Goal: Information Seeking & Learning: Learn about a topic

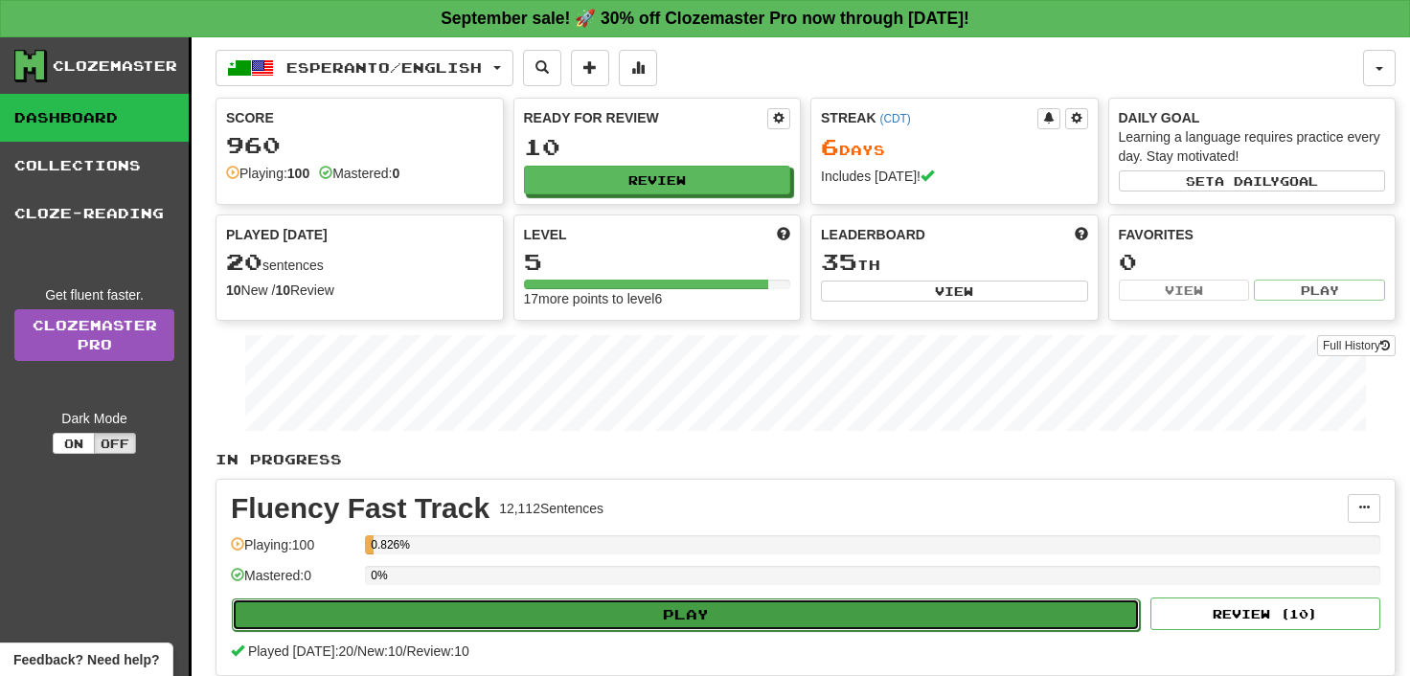
click at [681, 605] on button "Play" at bounding box center [686, 615] width 908 height 33
select select "**"
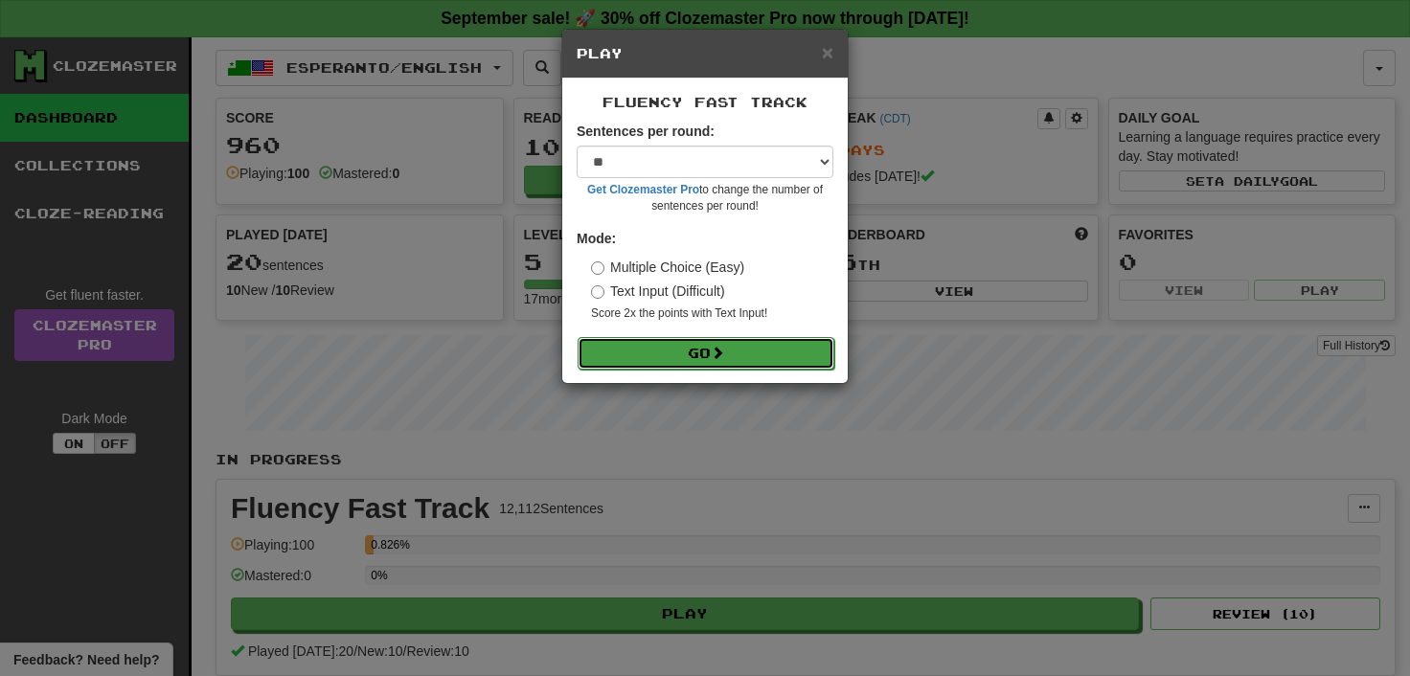
click at [695, 352] on button "Go" at bounding box center [706, 353] width 257 height 33
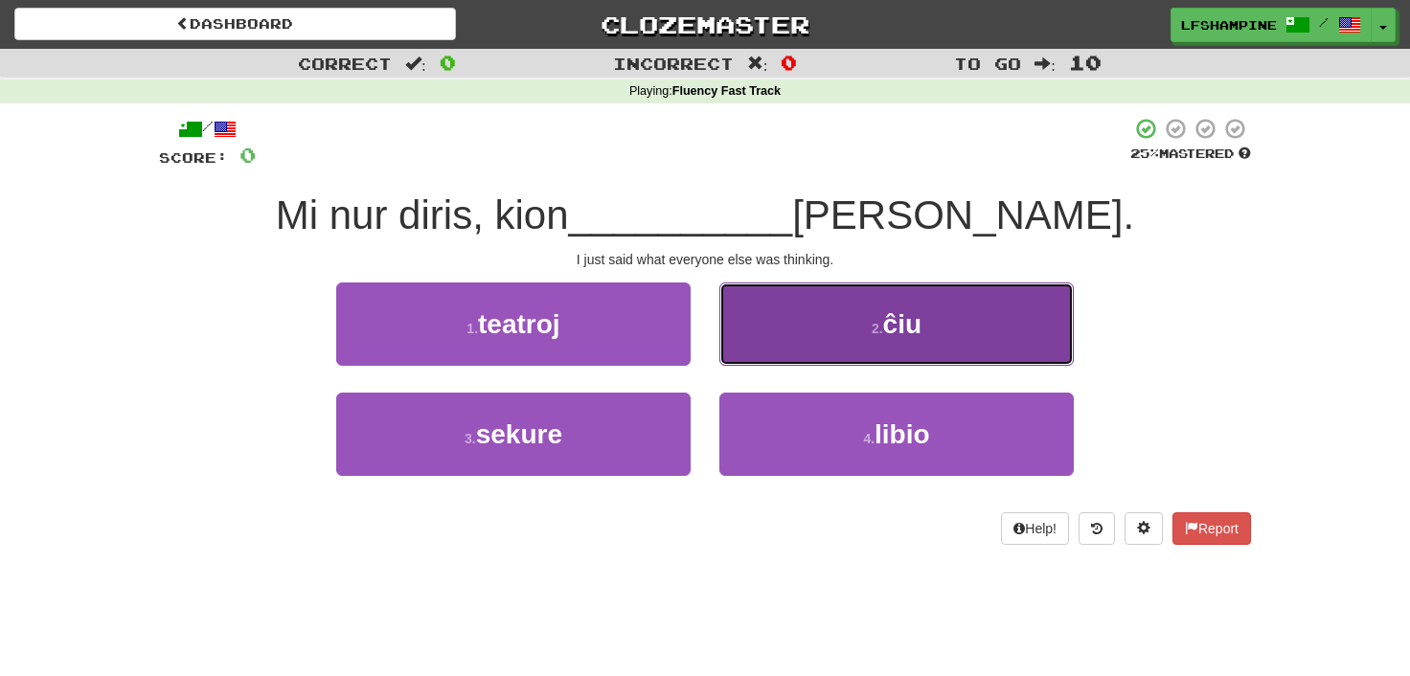
click at [907, 324] on span "ĉiu" at bounding box center [902, 324] width 38 height 30
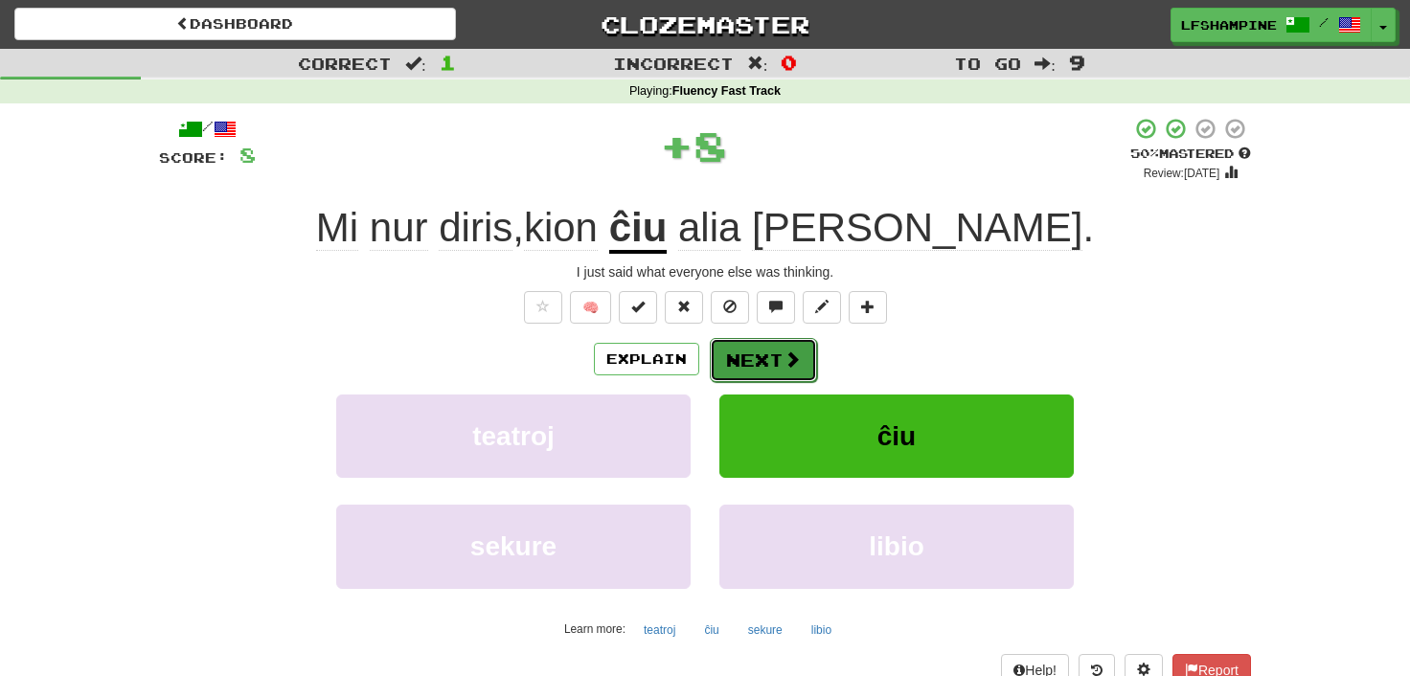
click at [765, 354] on button "Next" at bounding box center [763, 360] width 107 height 44
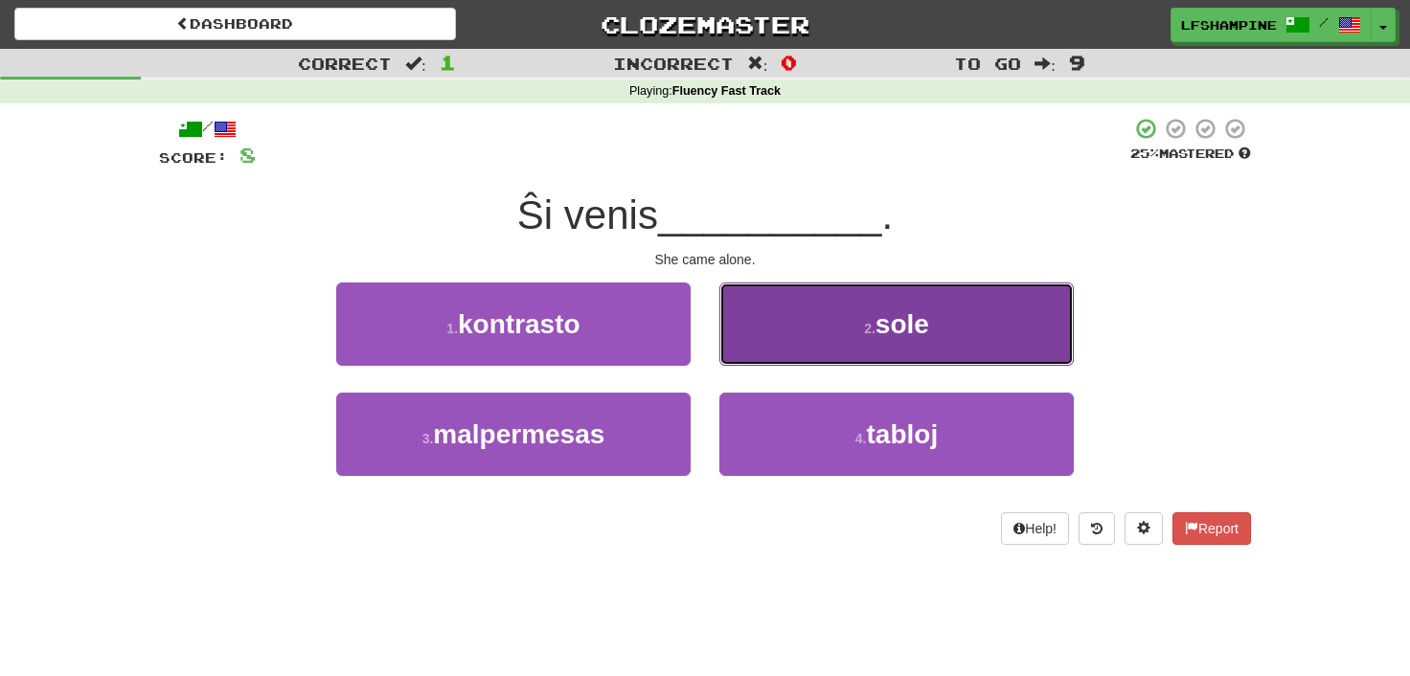
click at [877, 337] on button "2 . sole" at bounding box center [896, 324] width 354 height 83
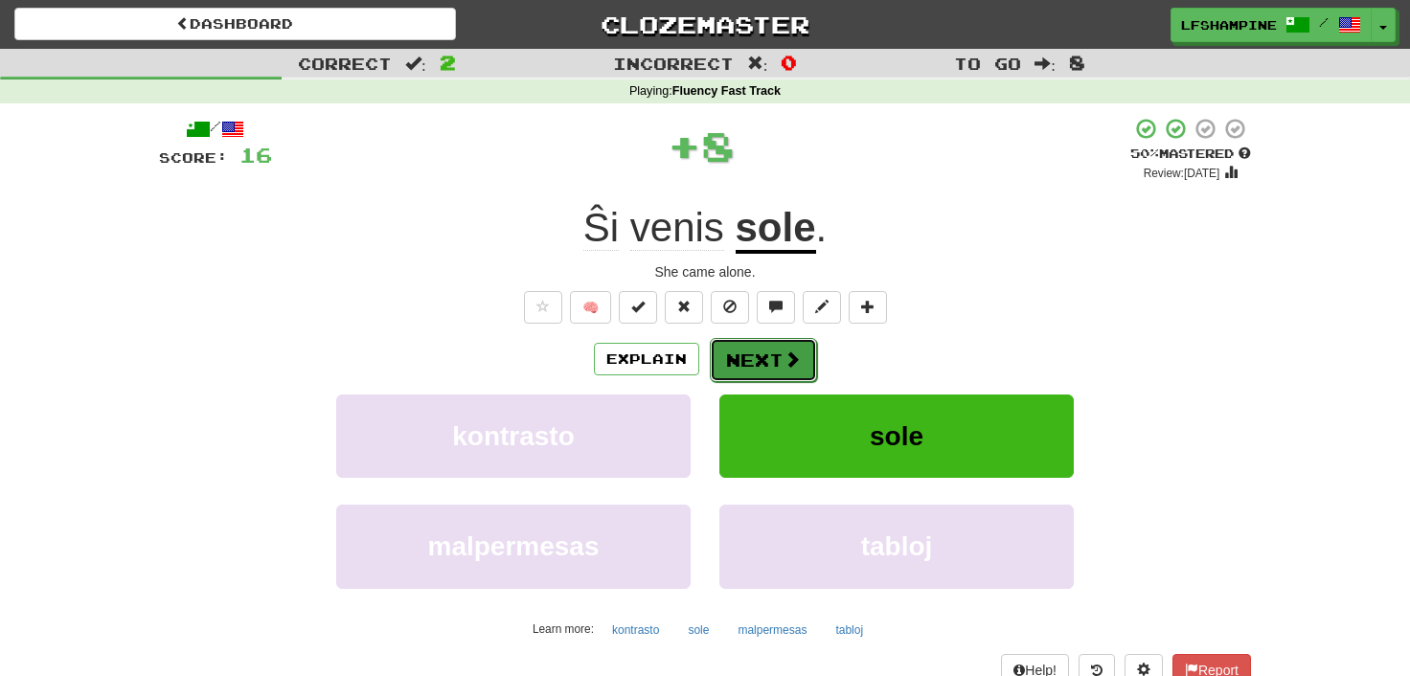
click at [763, 361] on button "Next" at bounding box center [763, 360] width 107 height 44
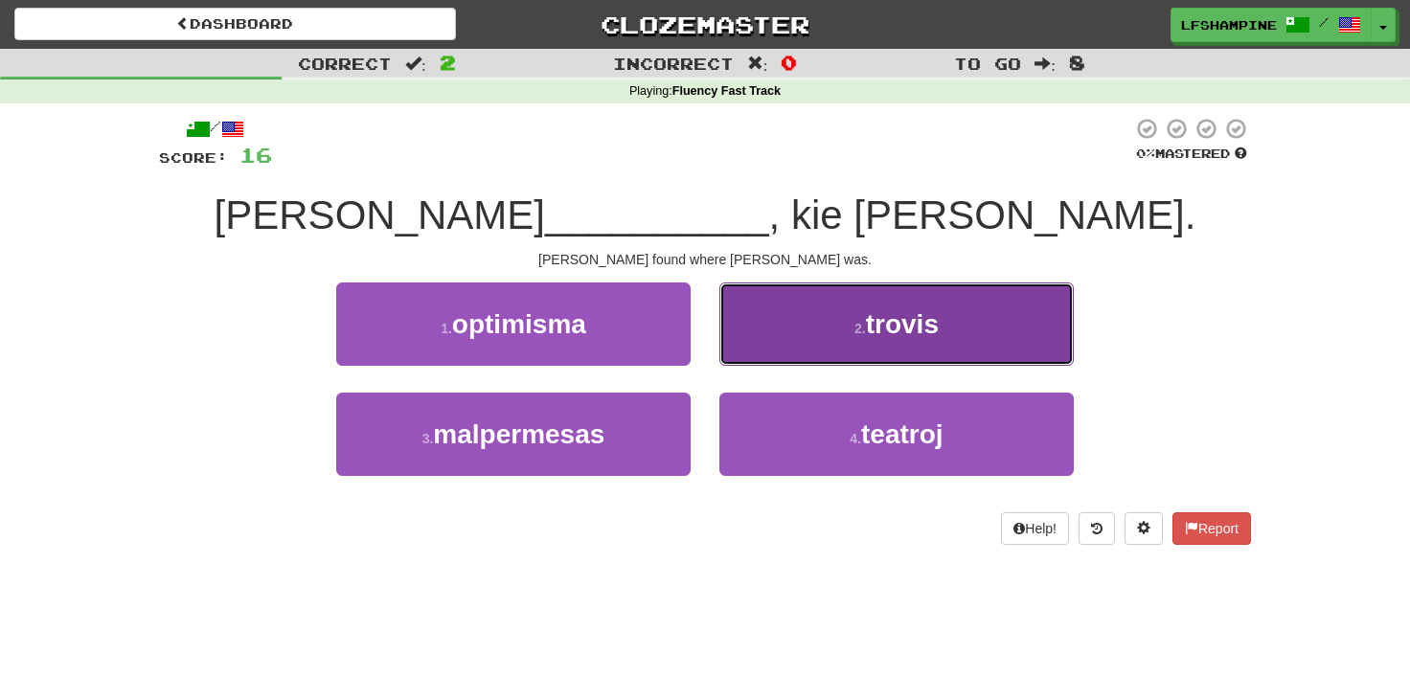
click at [899, 326] on span "trovis" at bounding box center [902, 324] width 73 height 30
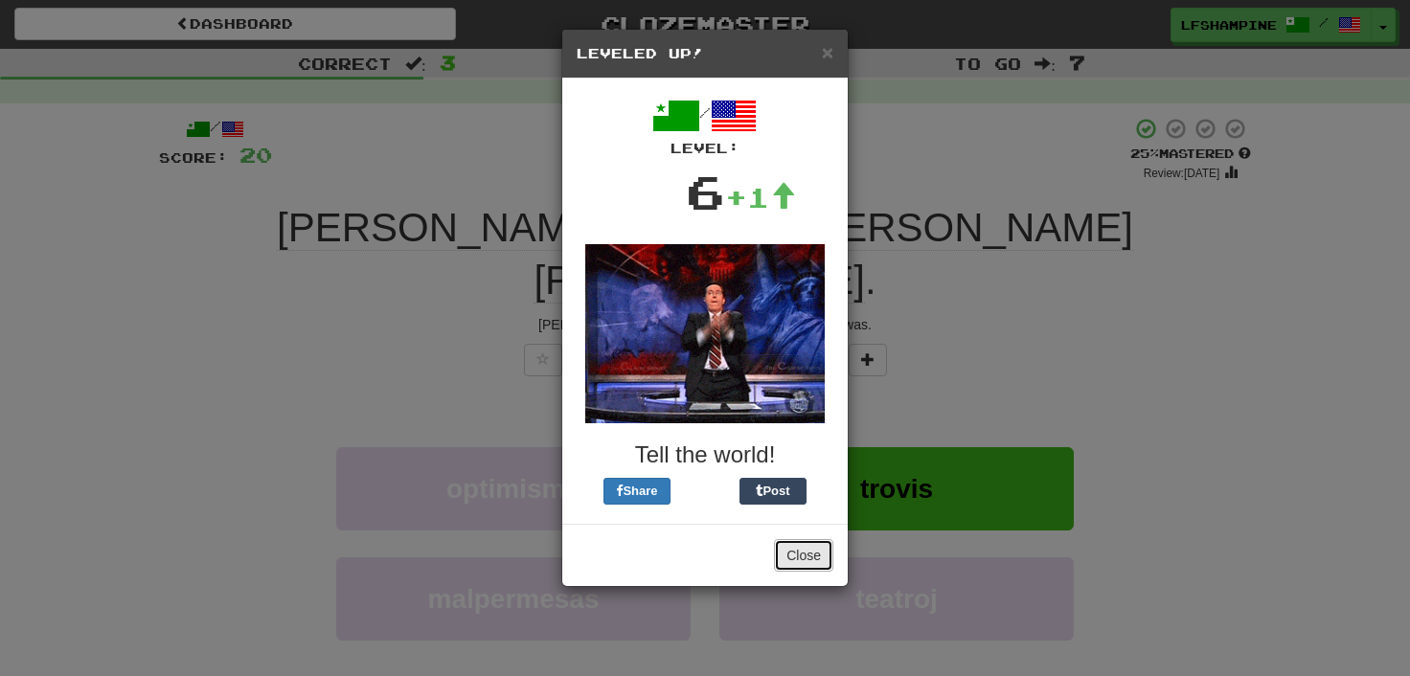
click at [798, 559] on button "Close" at bounding box center [803, 555] width 59 height 33
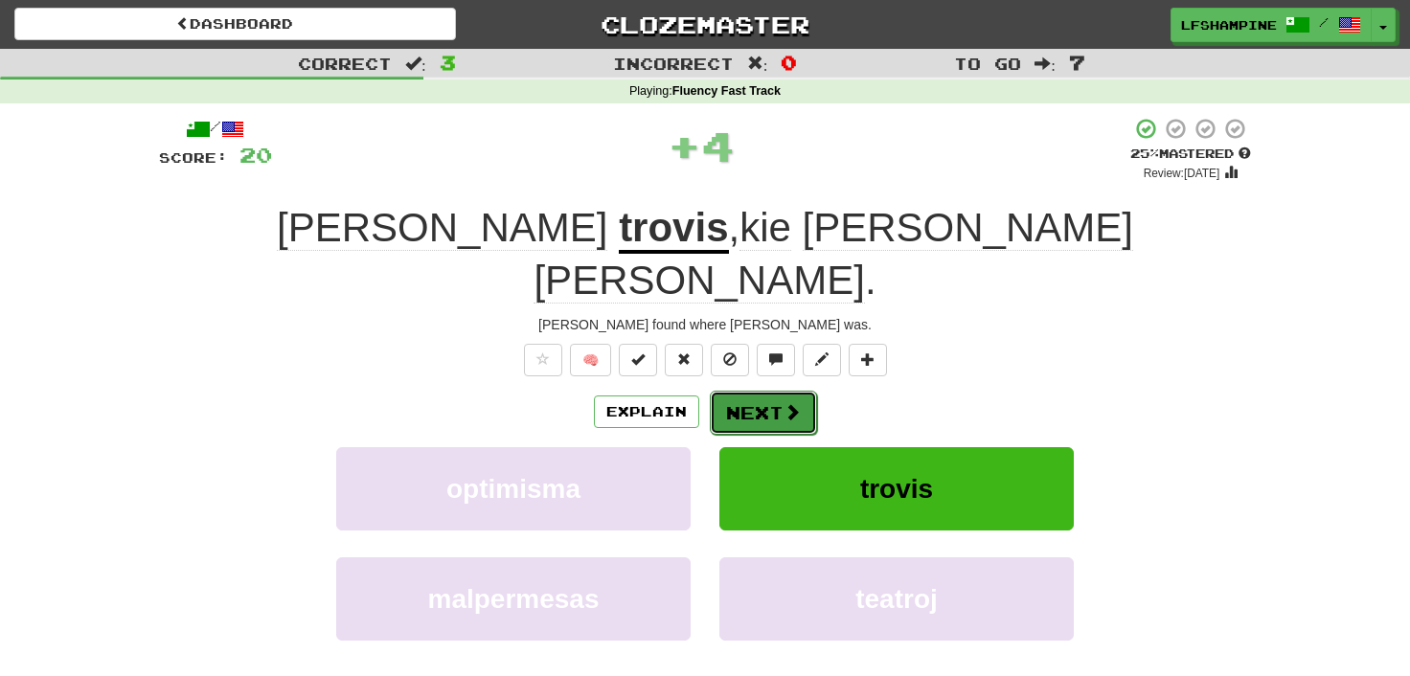
click at [764, 391] on button "Next" at bounding box center [763, 413] width 107 height 44
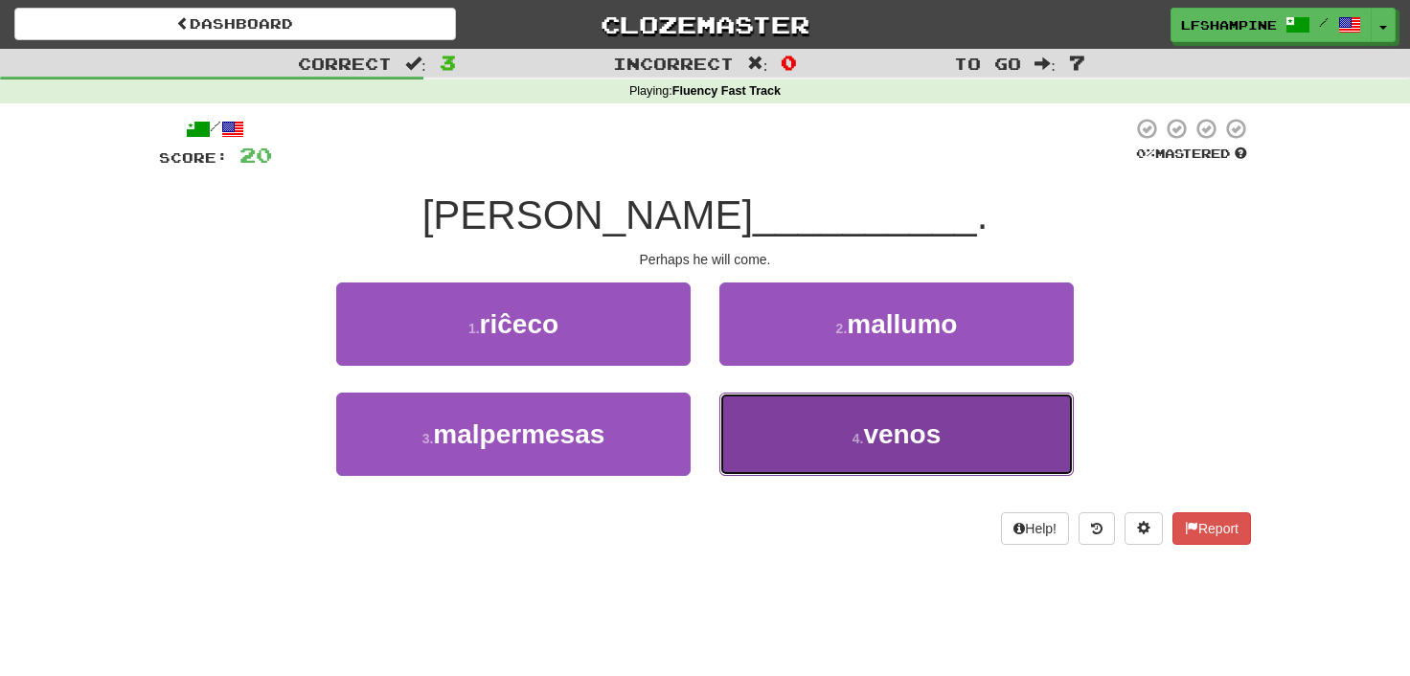
click at [885, 436] on span "venos" at bounding box center [902, 435] width 78 height 30
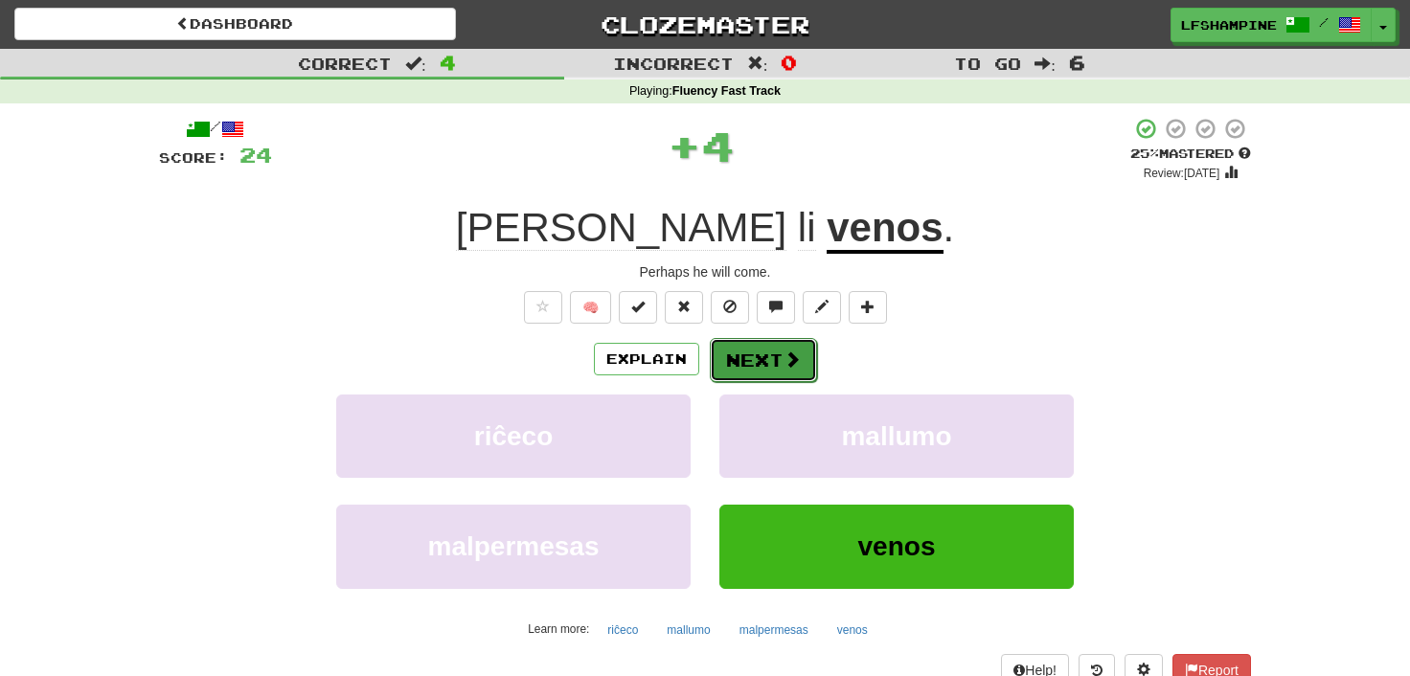
click at [754, 350] on button "Next" at bounding box center [763, 360] width 107 height 44
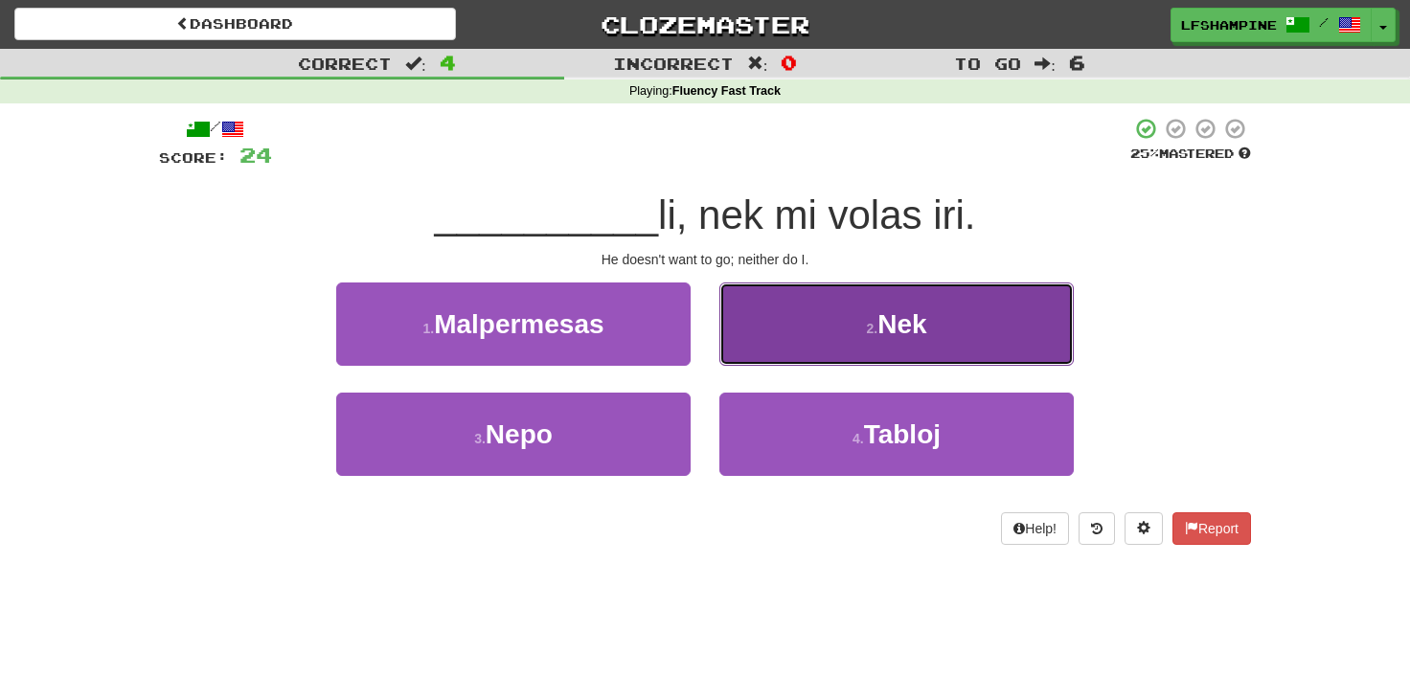
click at [888, 325] on span "Nek" at bounding box center [902, 324] width 49 height 30
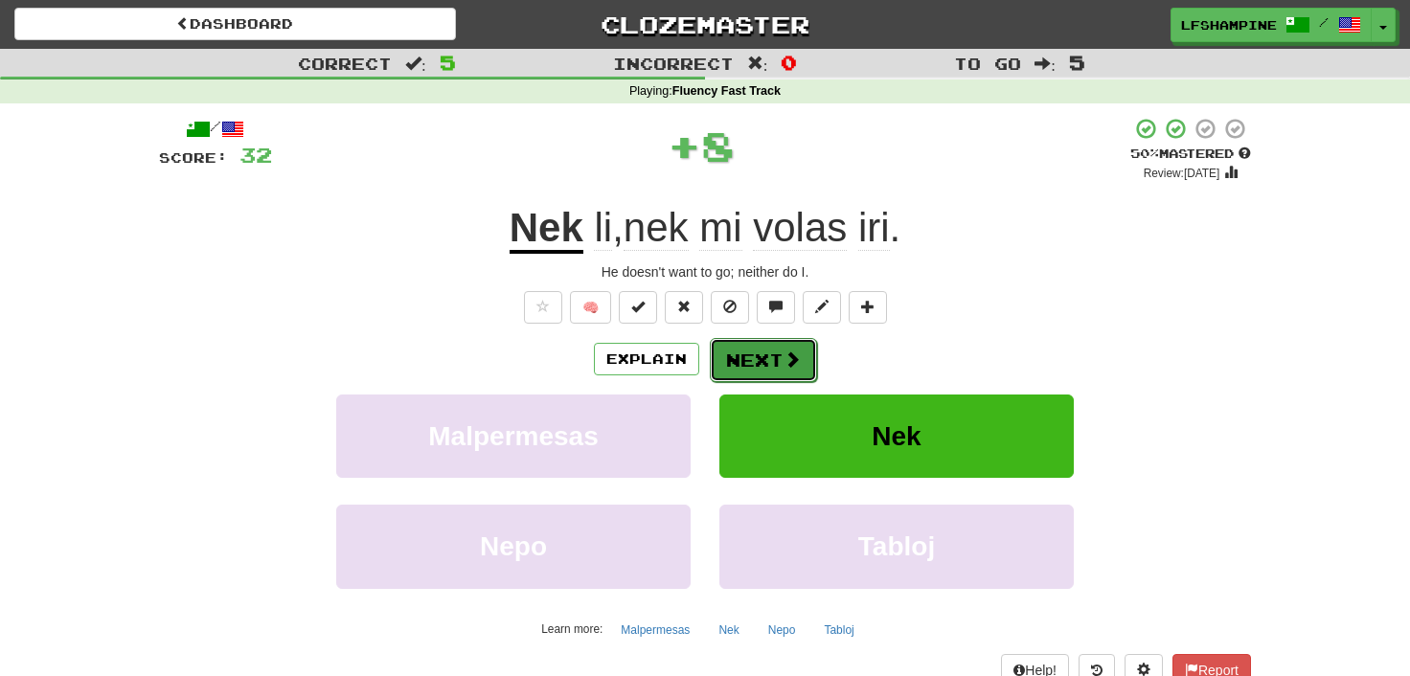
click at [757, 354] on button "Next" at bounding box center [763, 360] width 107 height 44
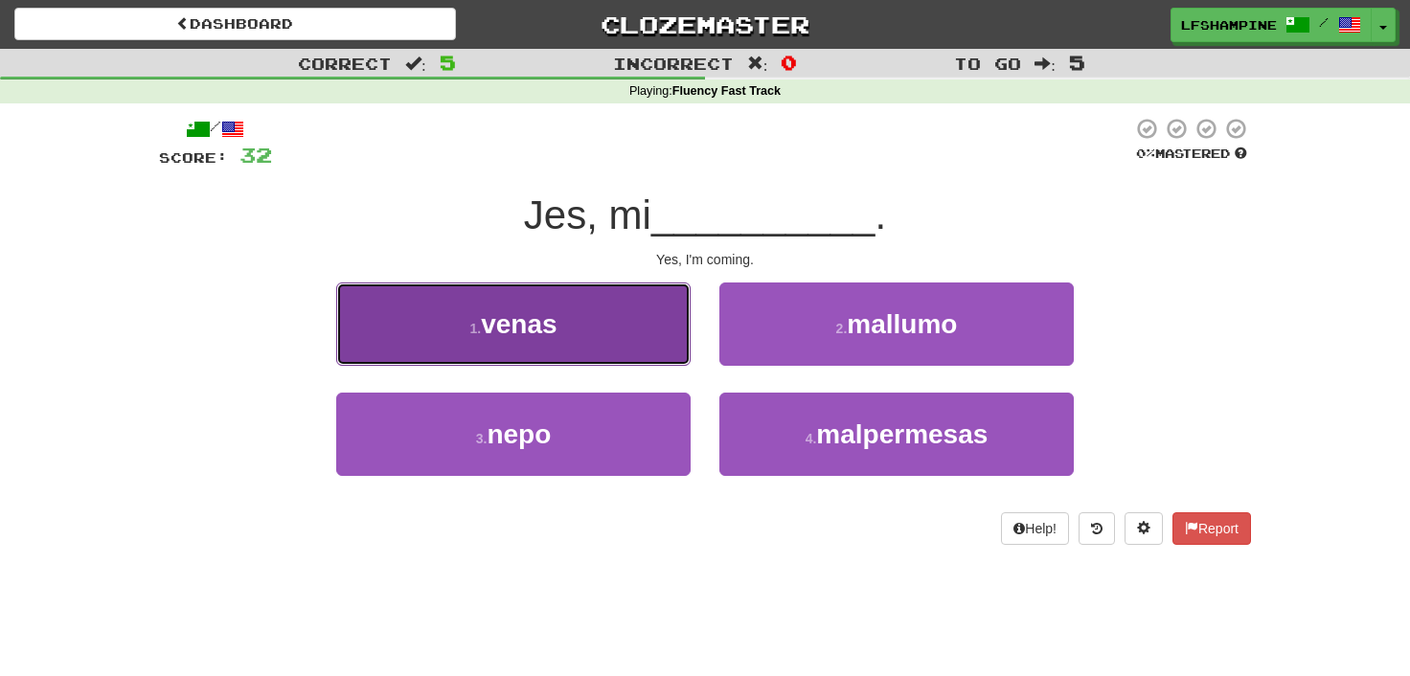
click at [534, 326] on span "venas" at bounding box center [519, 324] width 76 height 30
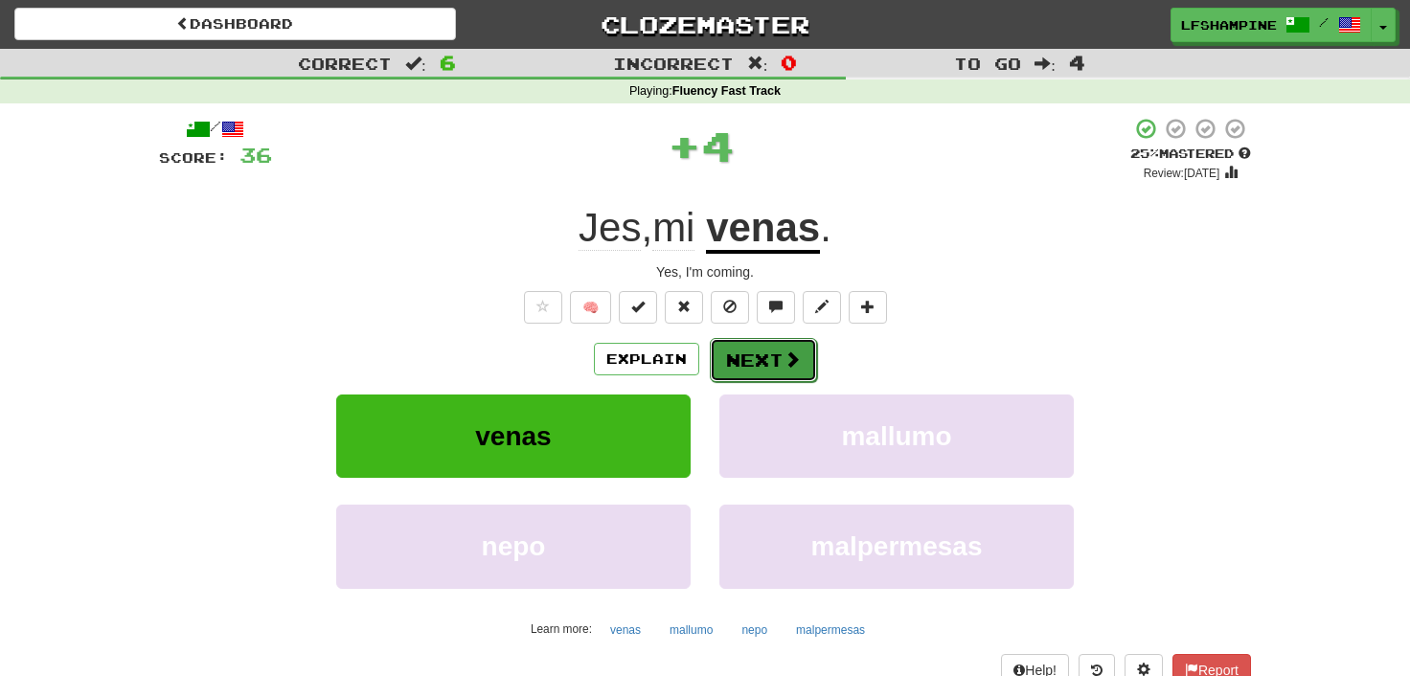
click at [776, 356] on button "Next" at bounding box center [763, 360] width 107 height 44
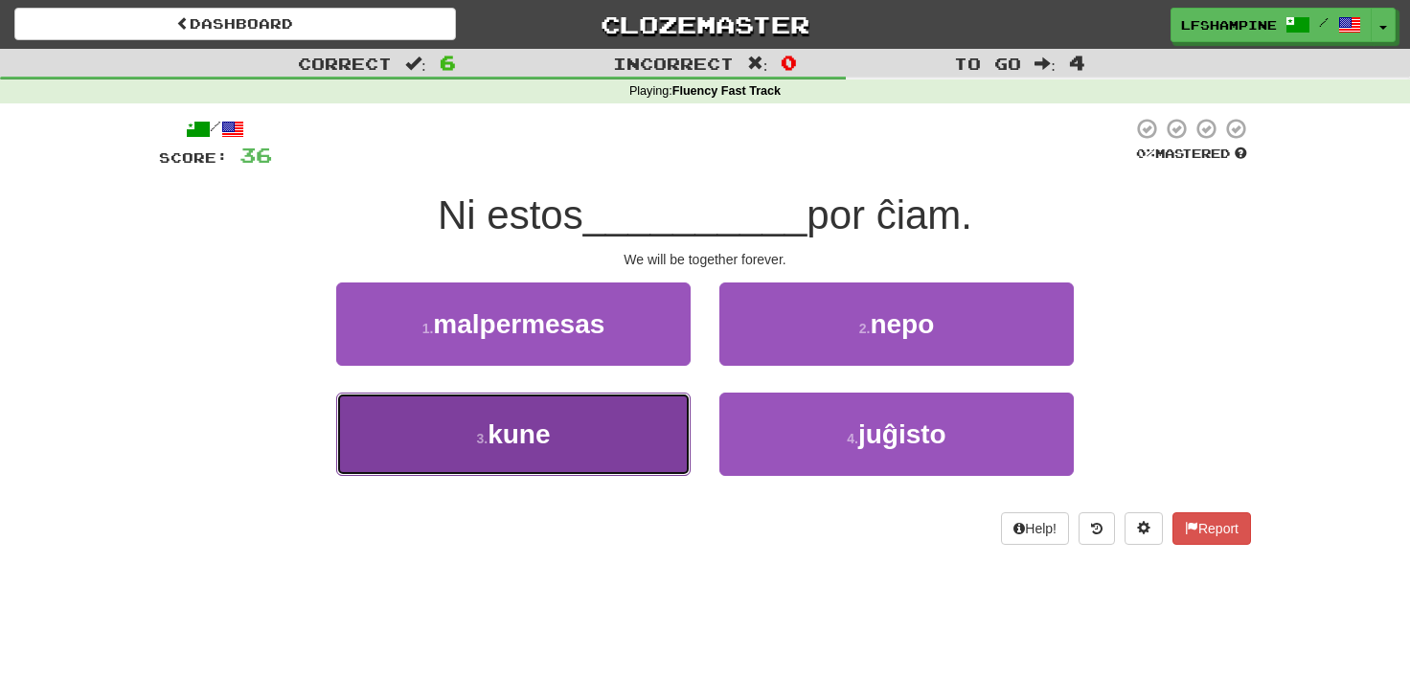
click at [511, 440] on span "kune" at bounding box center [519, 435] width 62 height 30
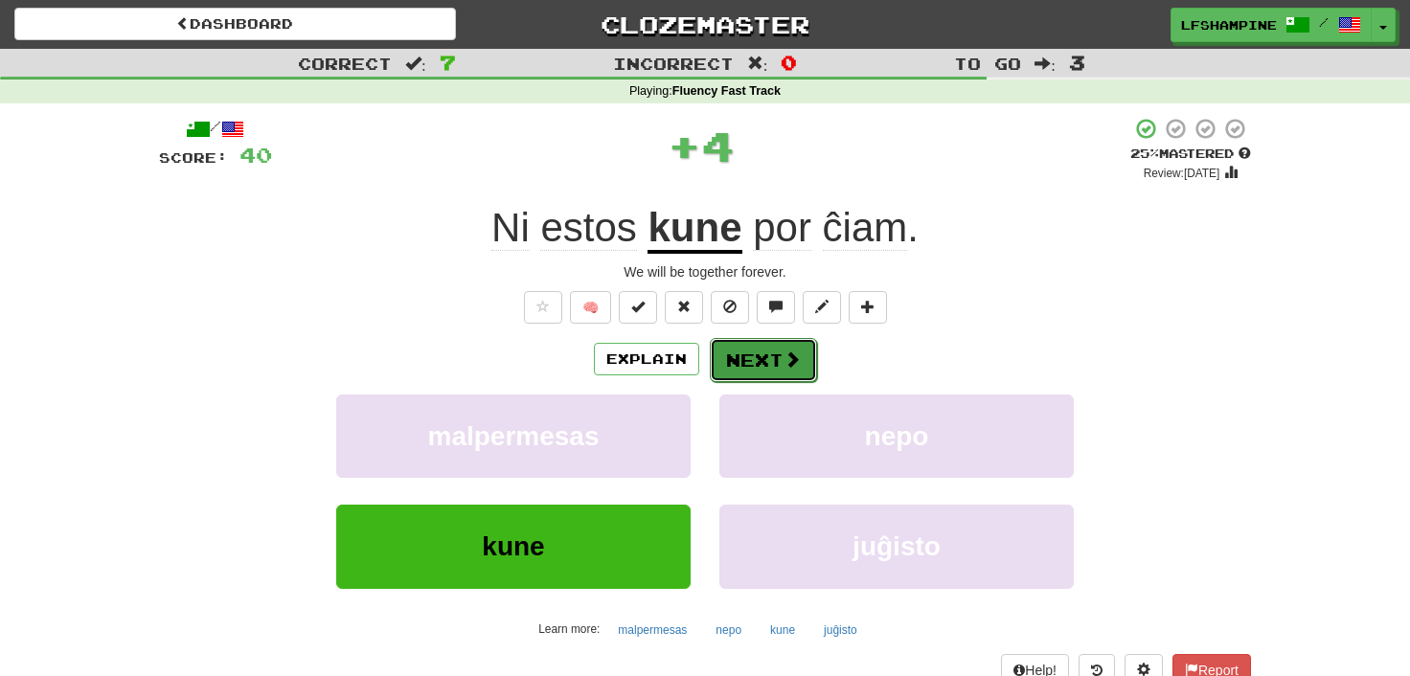
click at [739, 359] on button "Next" at bounding box center [763, 360] width 107 height 44
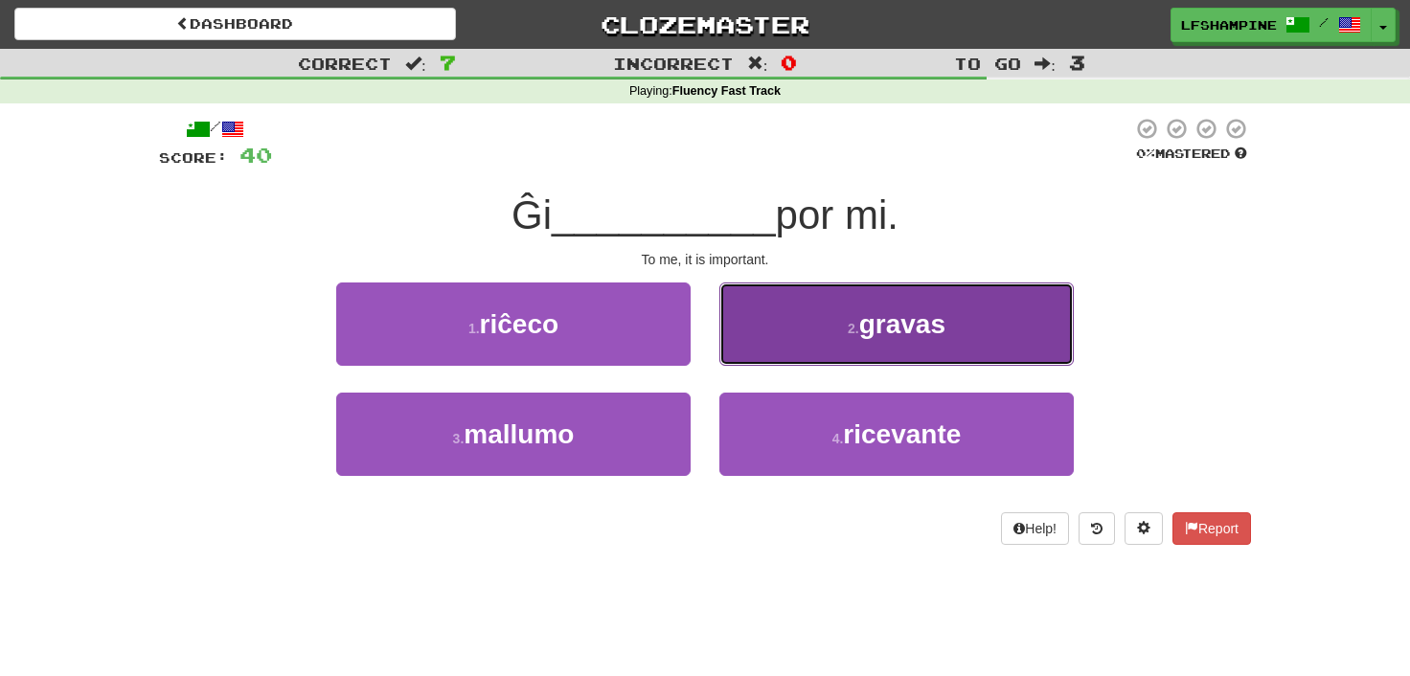
click at [895, 325] on span "gravas" at bounding box center [902, 324] width 86 height 30
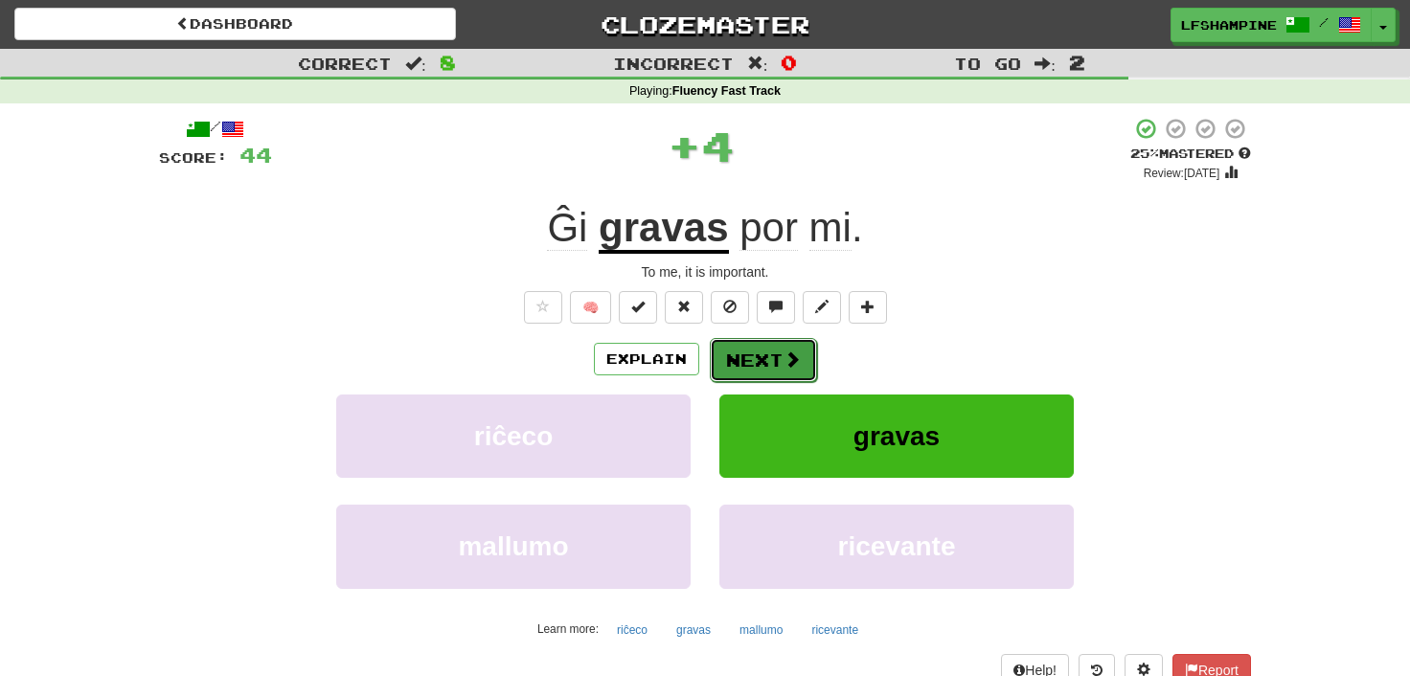
click at [773, 349] on button "Next" at bounding box center [763, 360] width 107 height 44
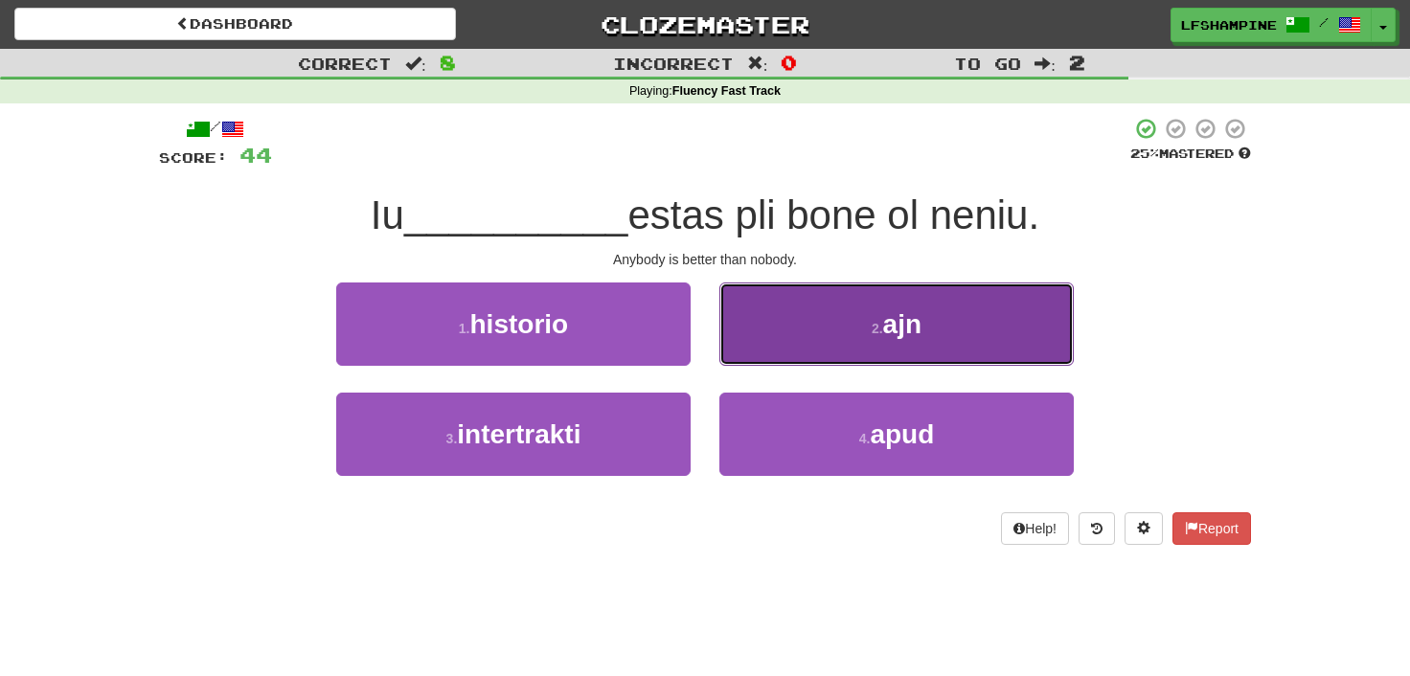
click at [906, 319] on span "ajn" at bounding box center [902, 324] width 38 height 30
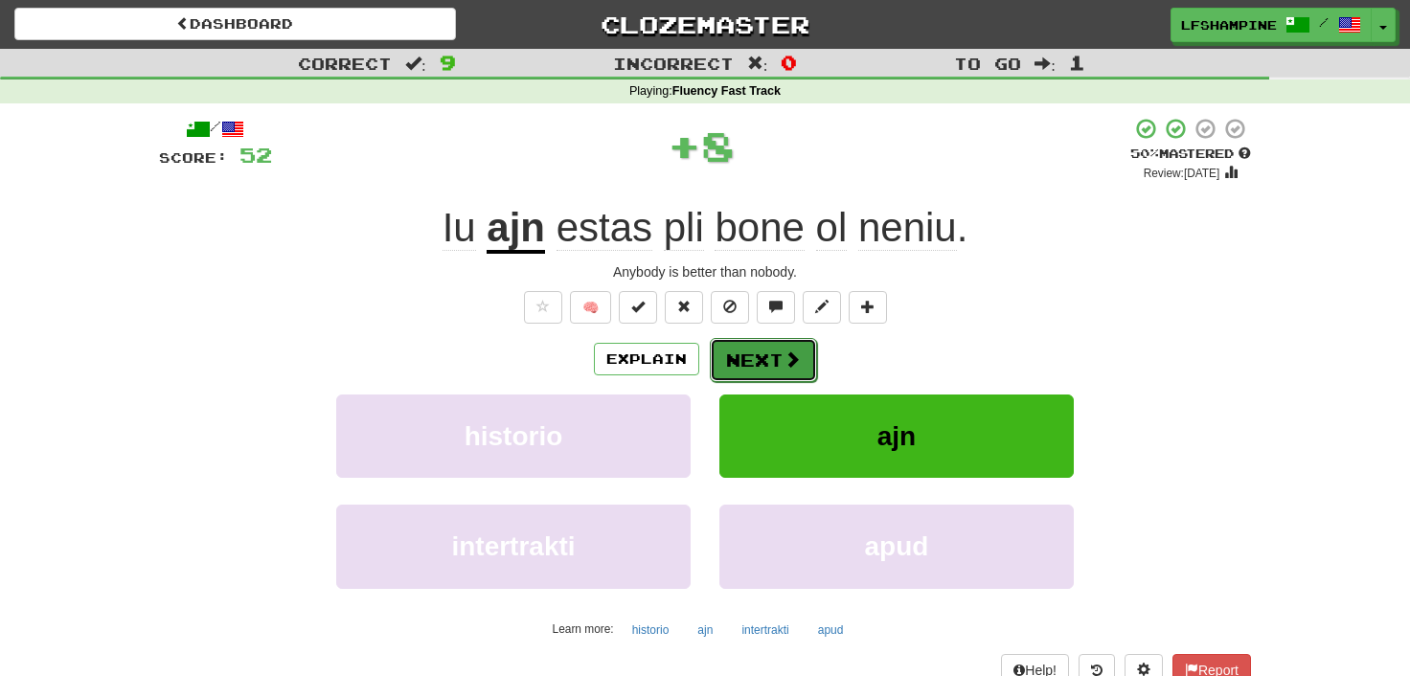
click at [766, 354] on button "Next" at bounding box center [763, 360] width 107 height 44
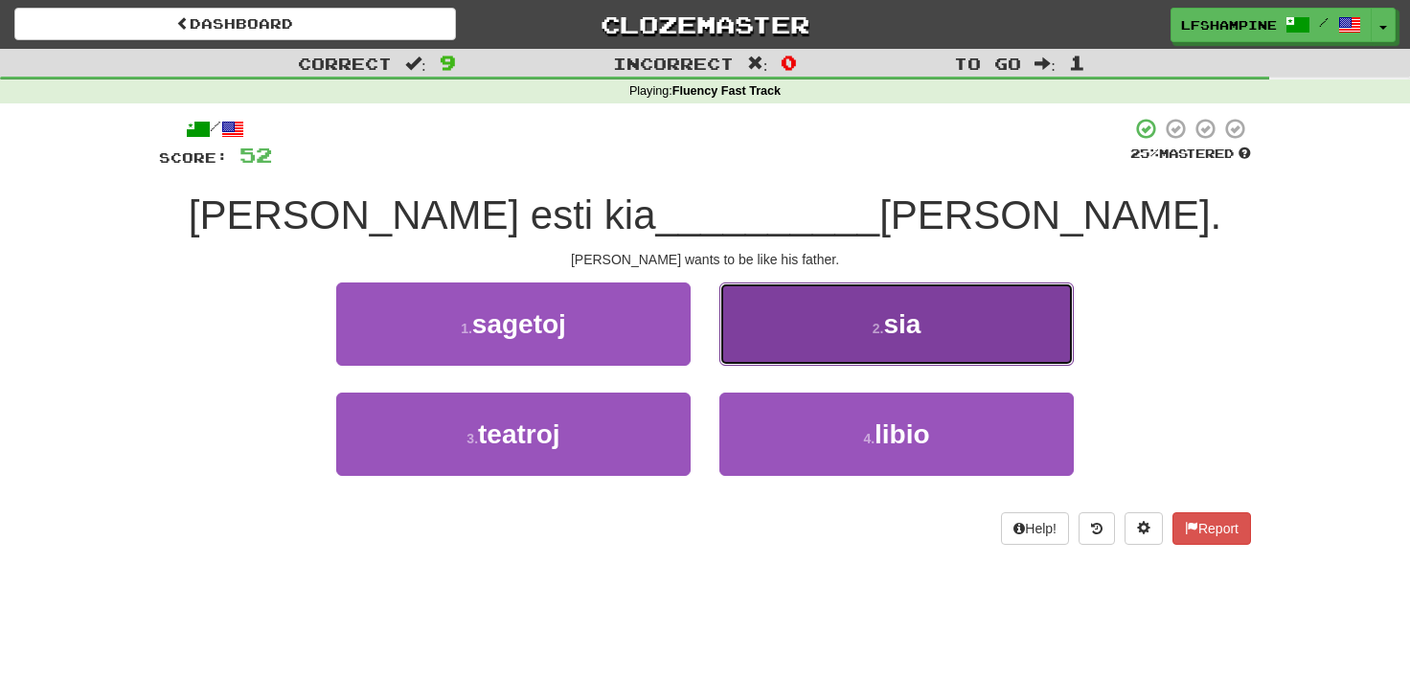
click at [883, 326] on small "2 ." at bounding box center [878, 328] width 11 height 15
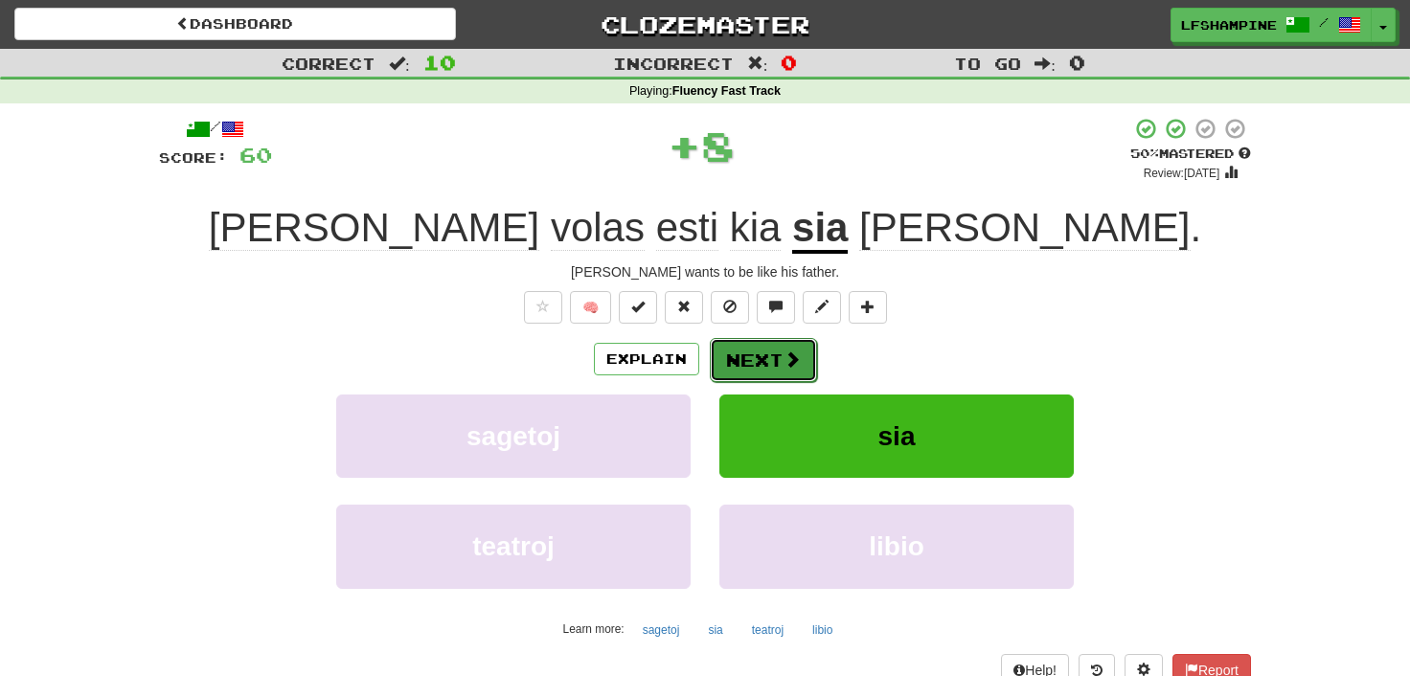
click at [773, 356] on button "Next" at bounding box center [763, 360] width 107 height 44
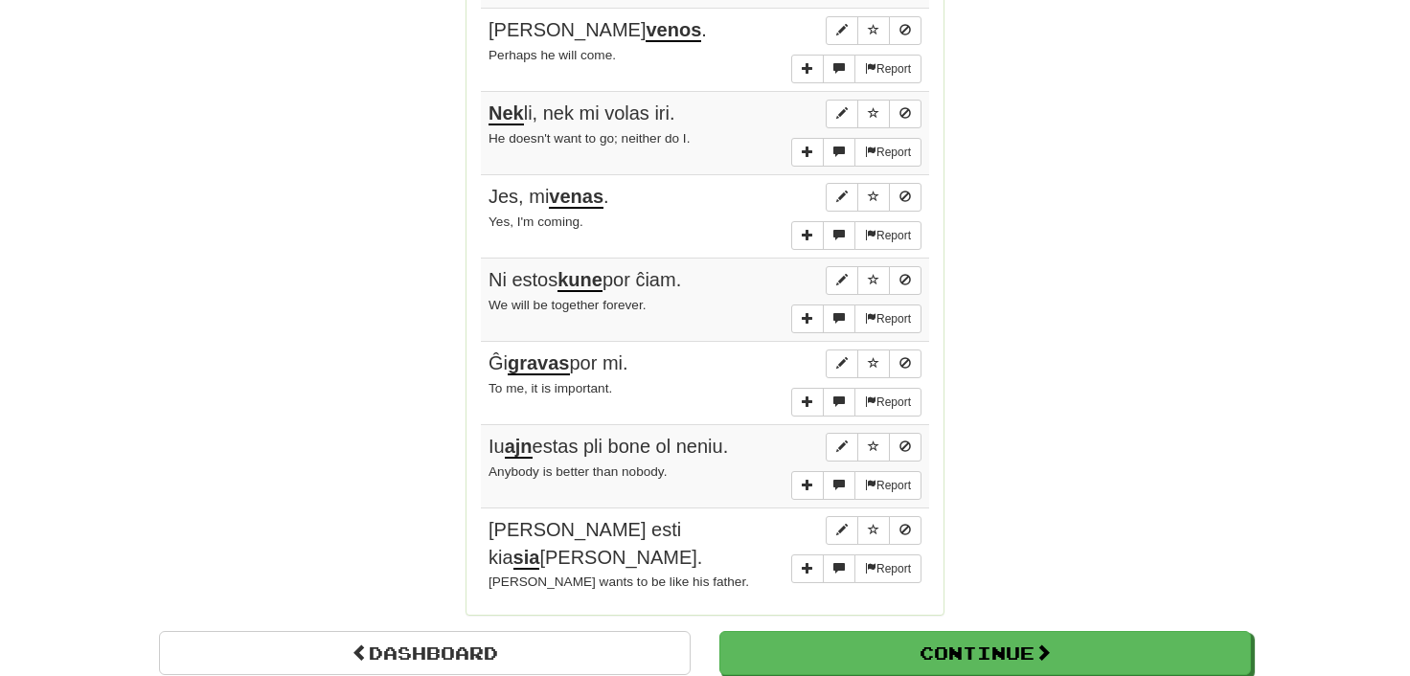
scroll to position [1480, 0]
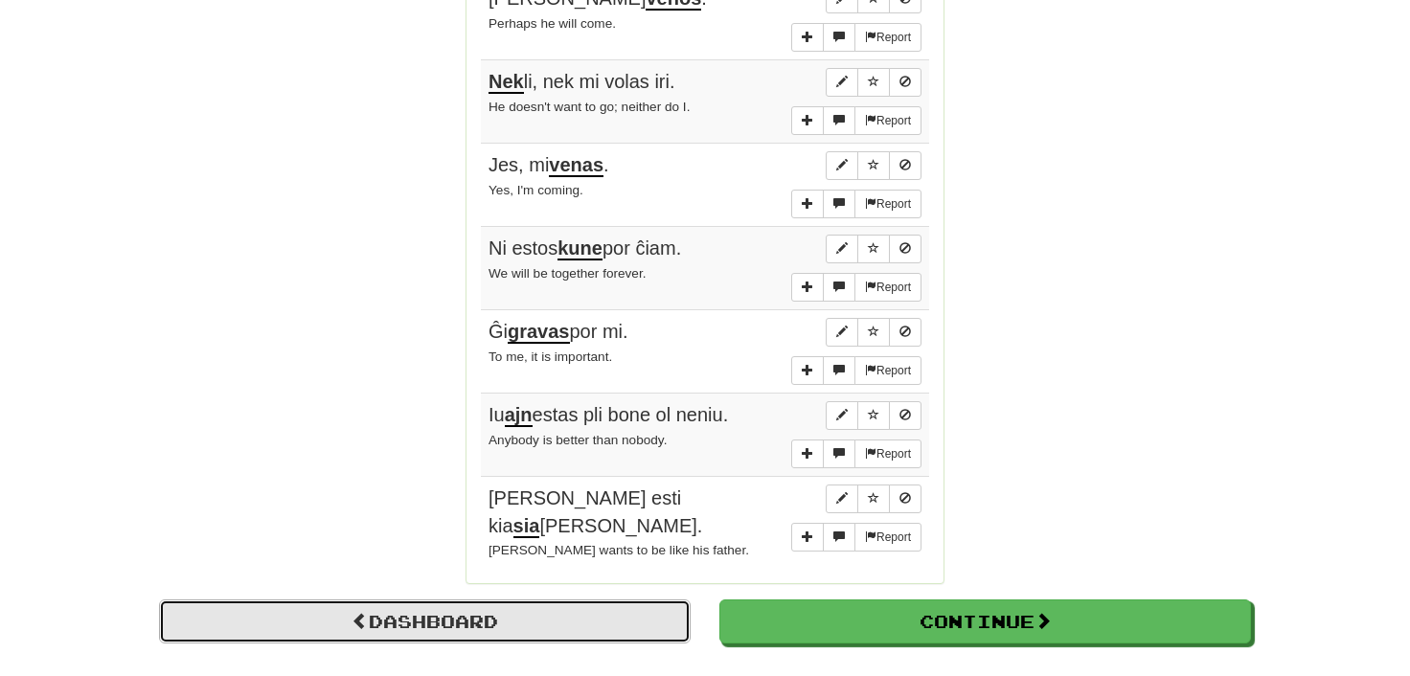
click at [422, 600] on link "Dashboard" at bounding box center [425, 622] width 532 height 44
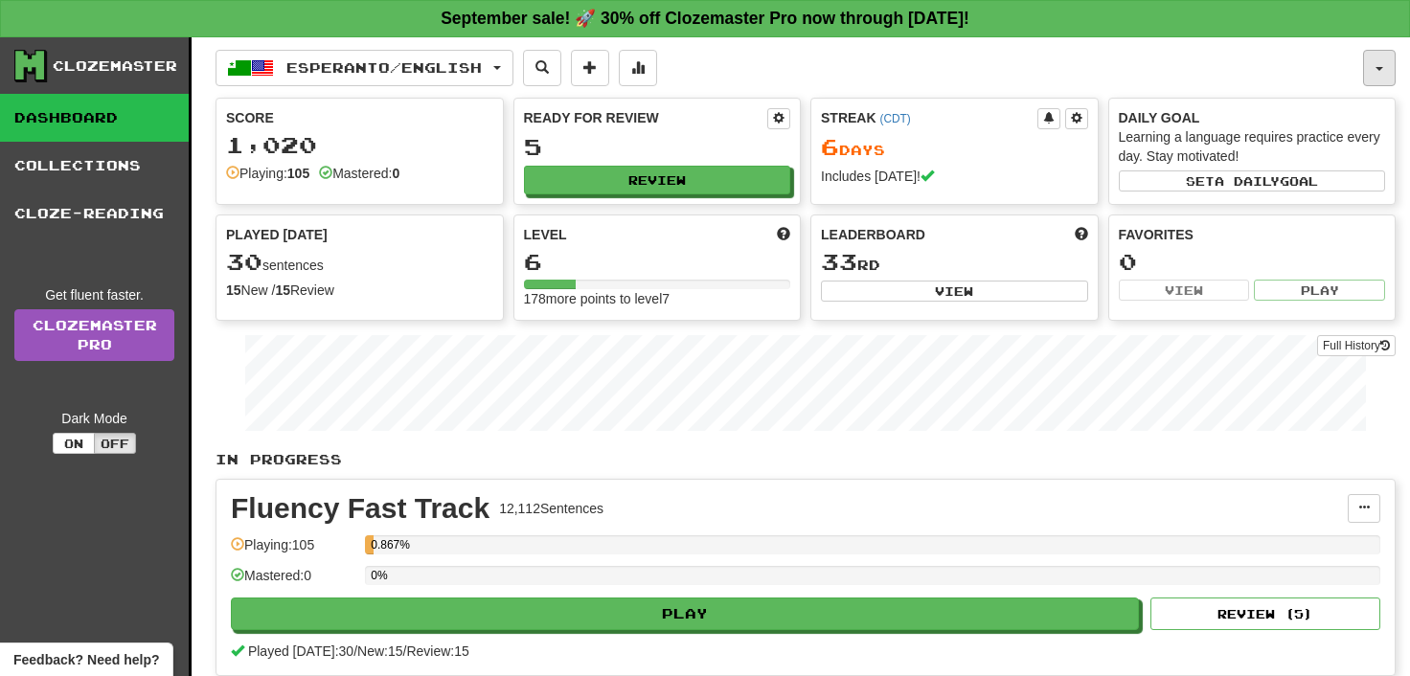
click at [1381, 69] on span "button" at bounding box center [1380, 69] width 8 height 4
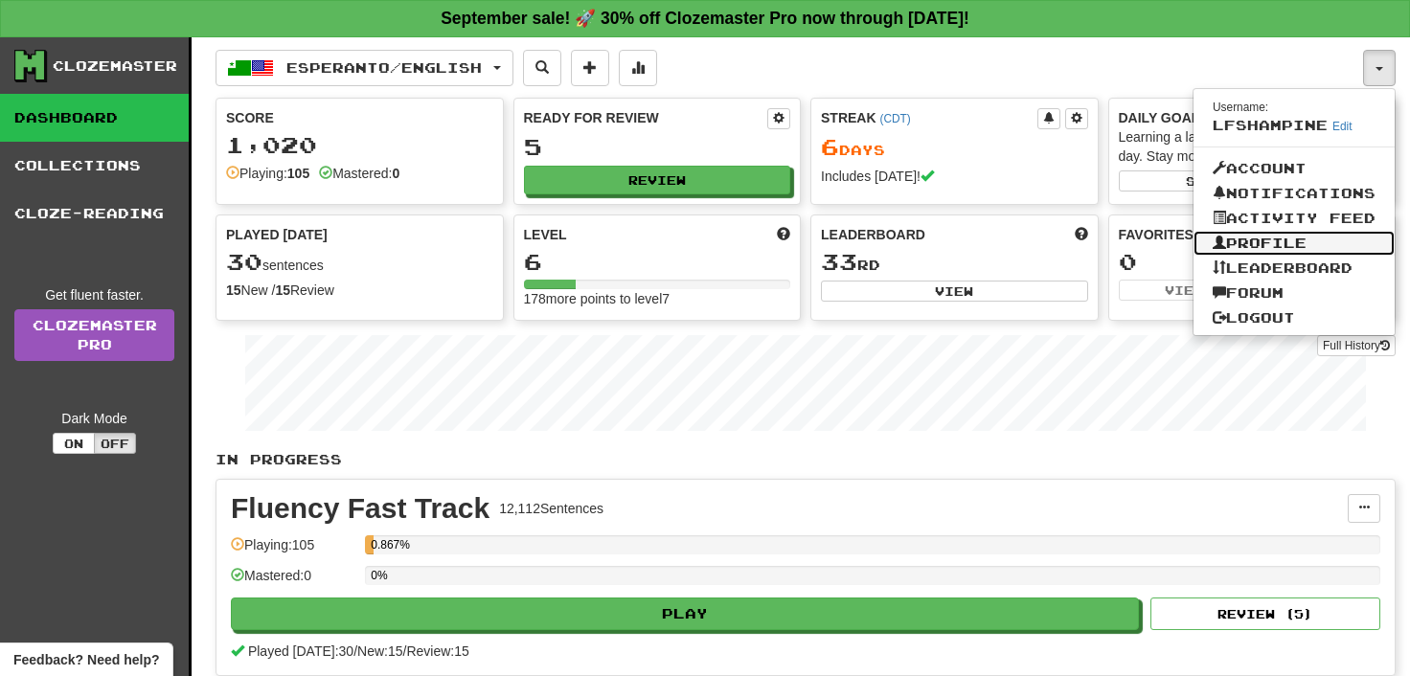
click at [1258, 240] on link "Profile" at bounding box center [1294, 243] width 201 height 25
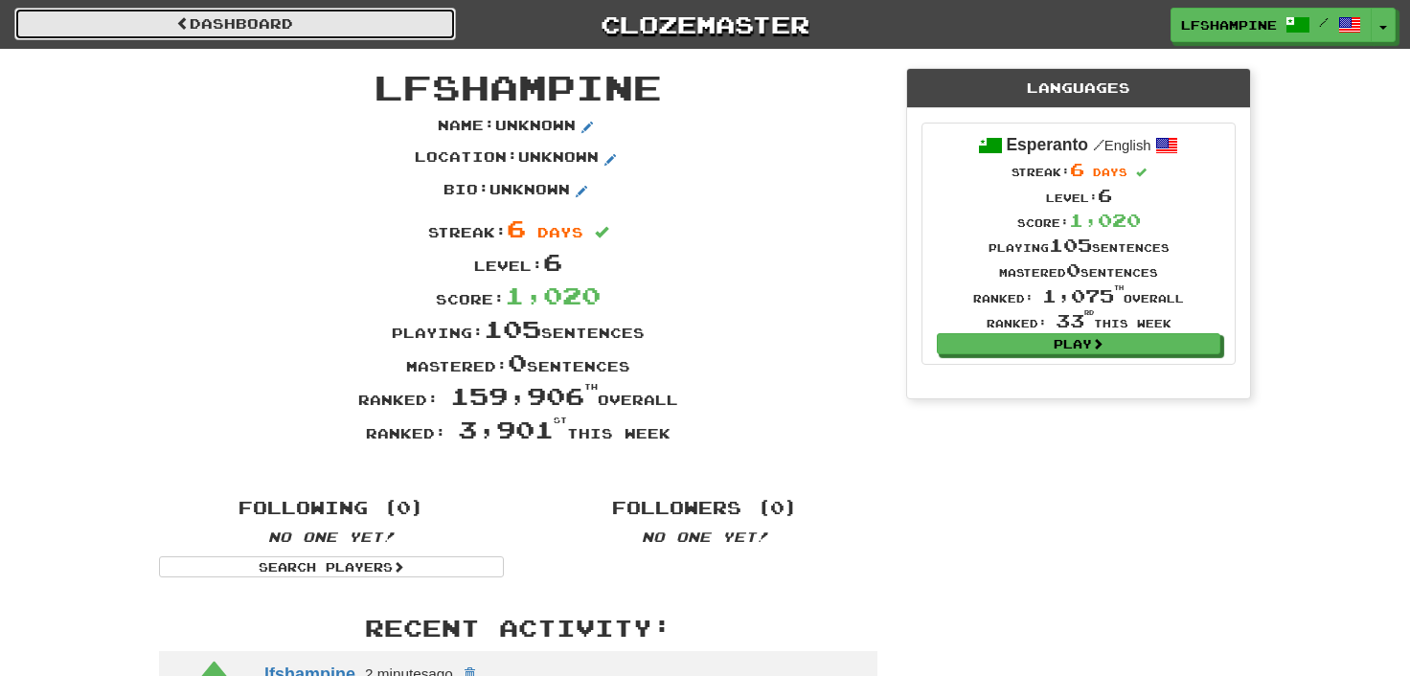
click at [288, 23] on link "Dashboard" at bounding box center [235, 24] width 442 height 33
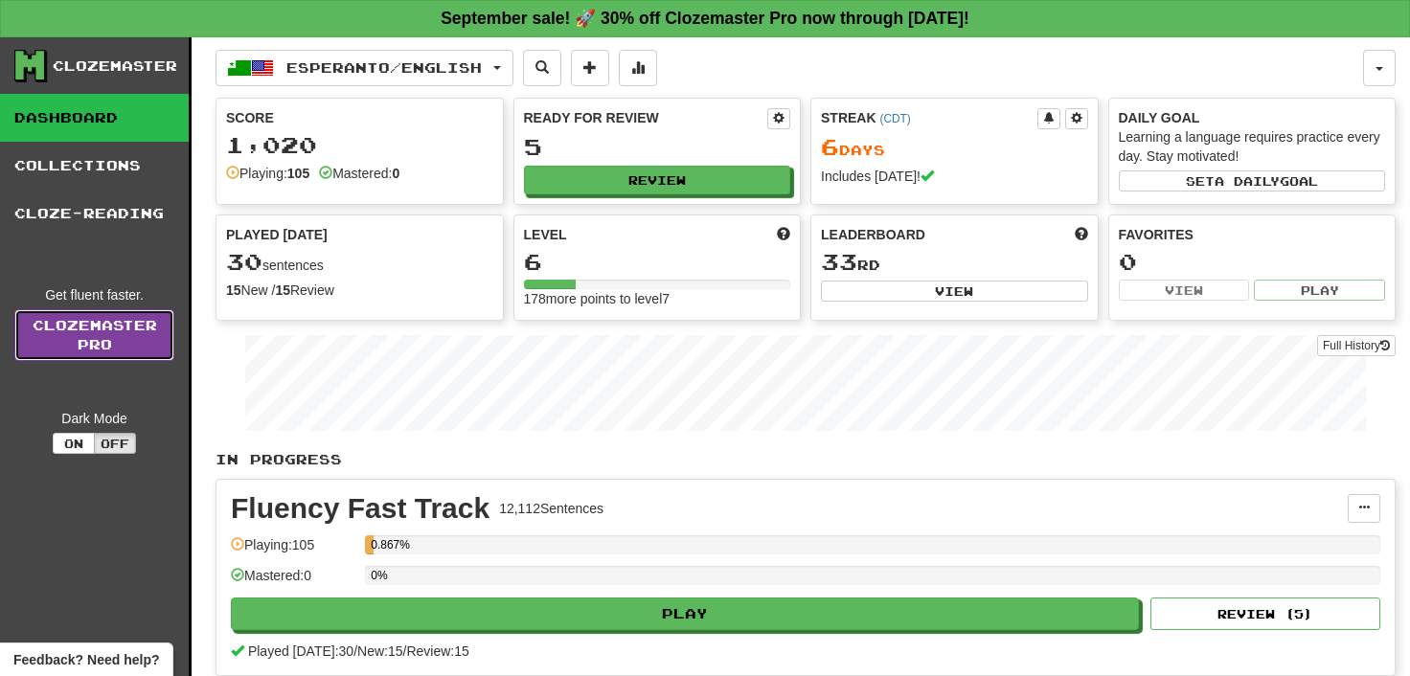
click at [103, 331] on link "Clozemaster Pro" at bounding box center [94, 335] width 160 height 52
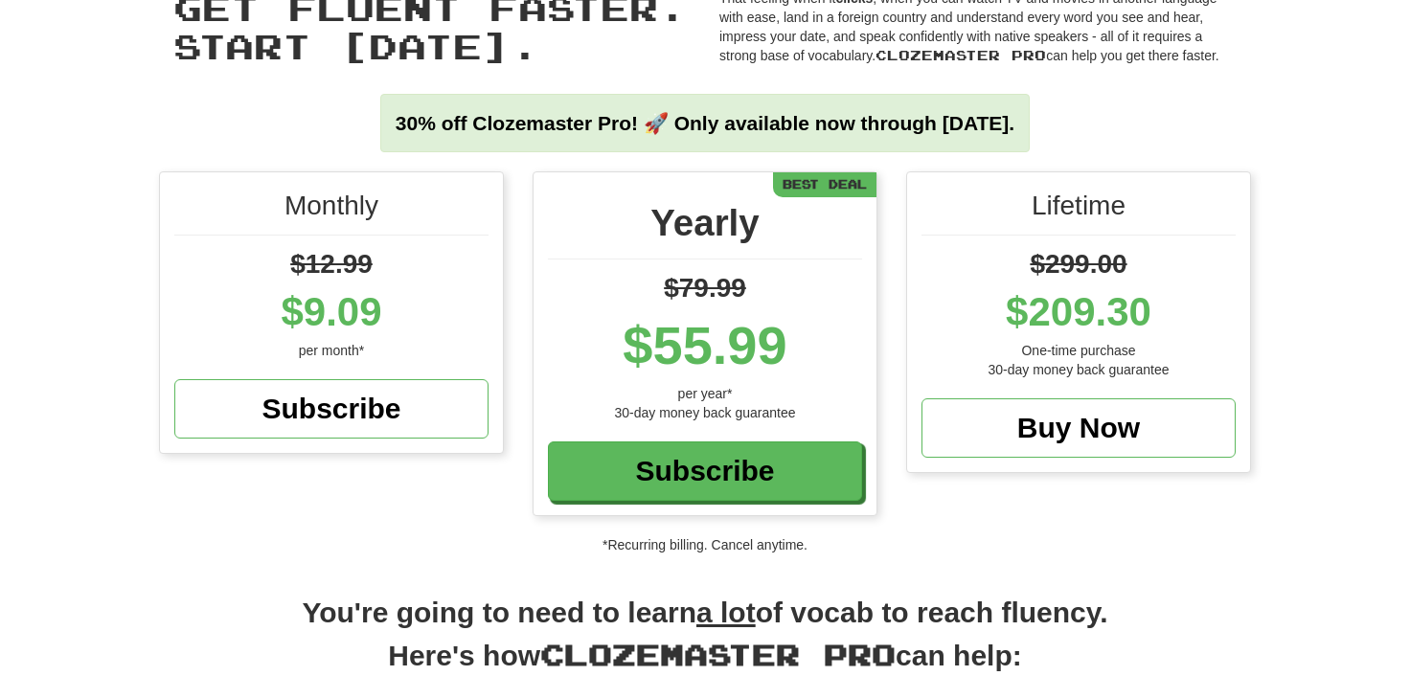
scroll to position [211, 0]
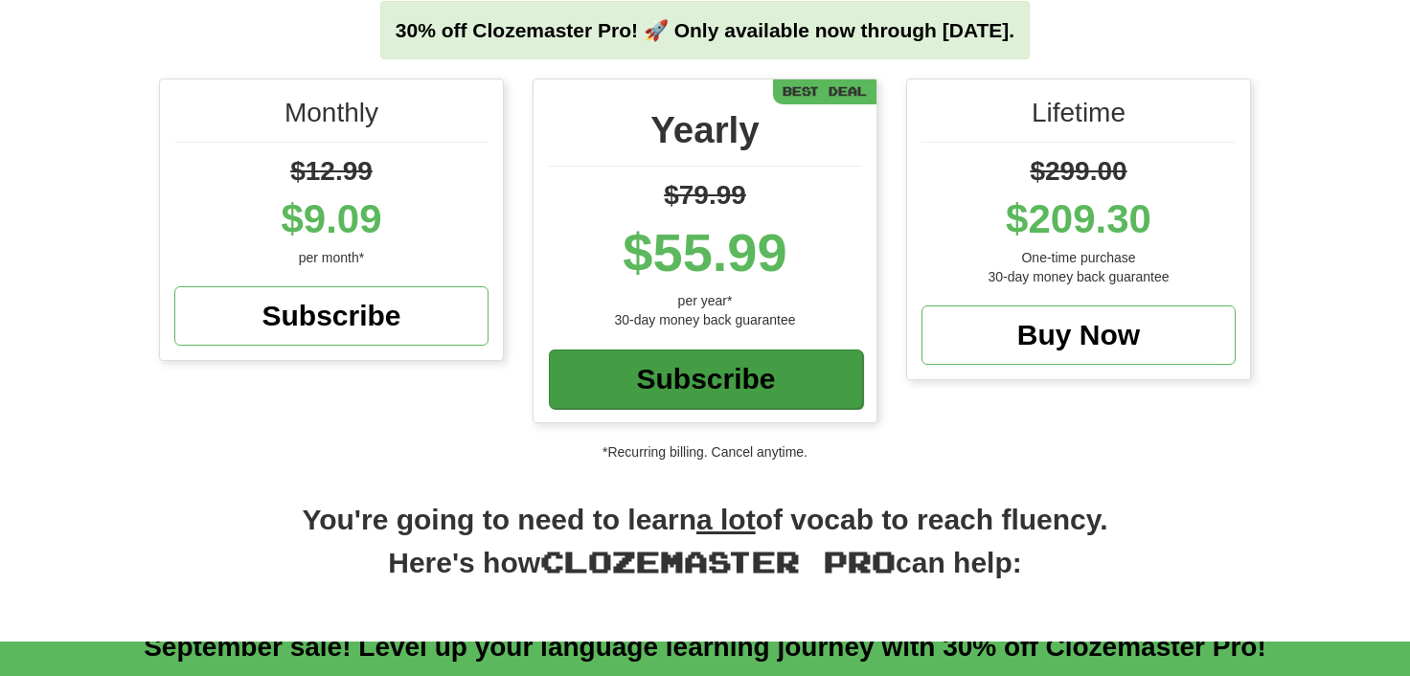
click at [698, 386] on div "Subscribe" at bounding box center [706, 379] width 314 height 59
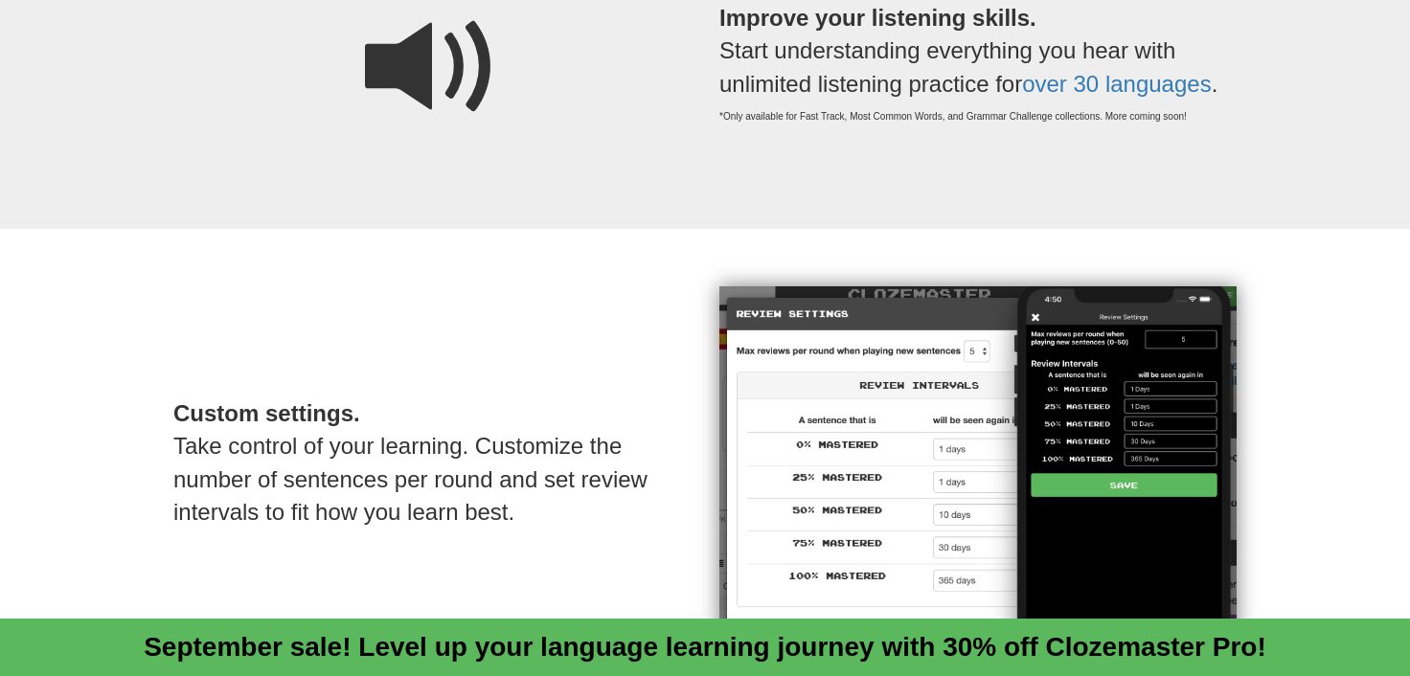
scroll to position [1797, 0]
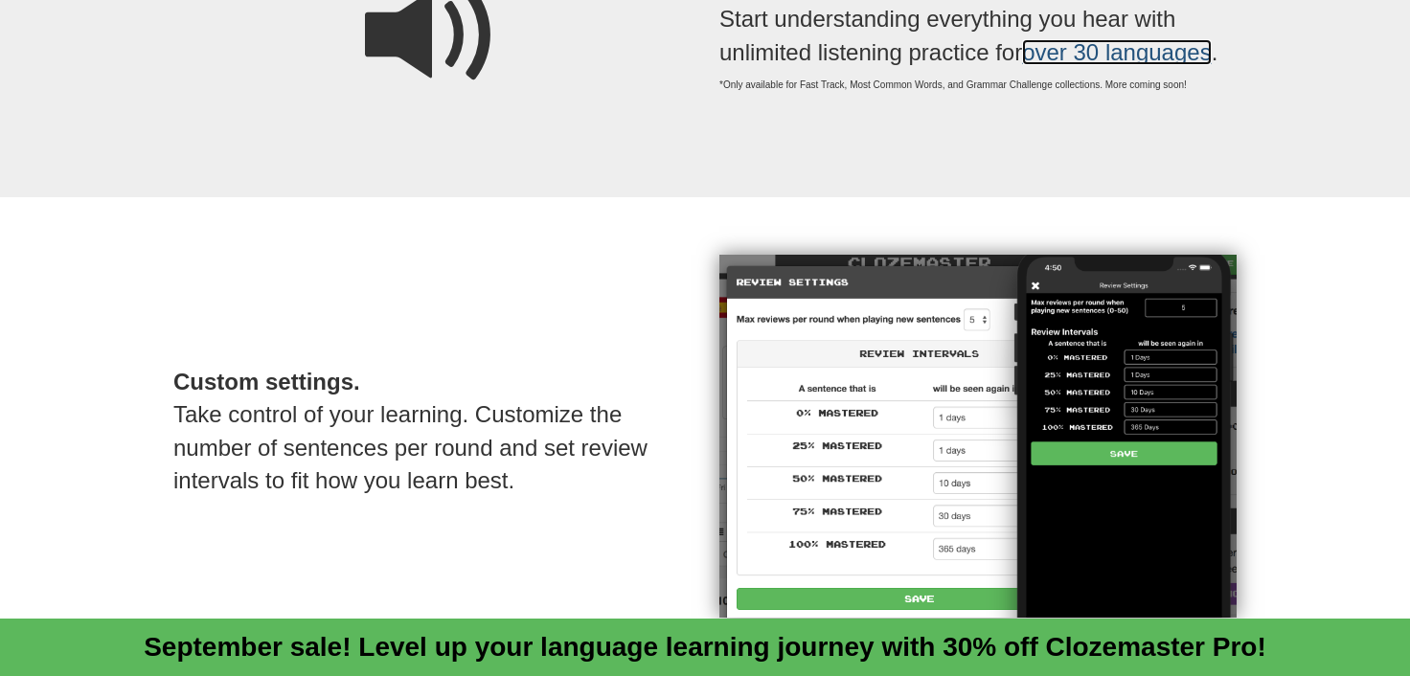
click at [1097, 52] on link "over 30 languages" at bounding box center [1116, 52] width 189 height 26
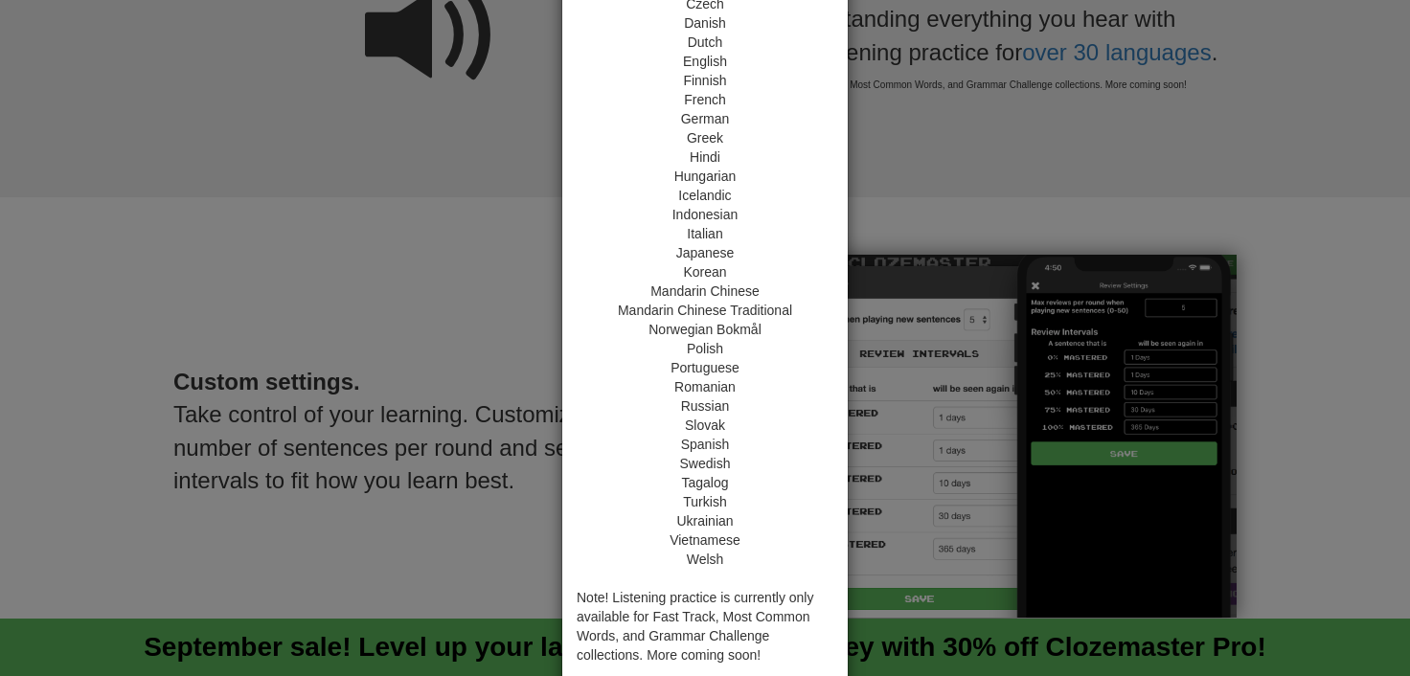
scroll to position [234, 0]
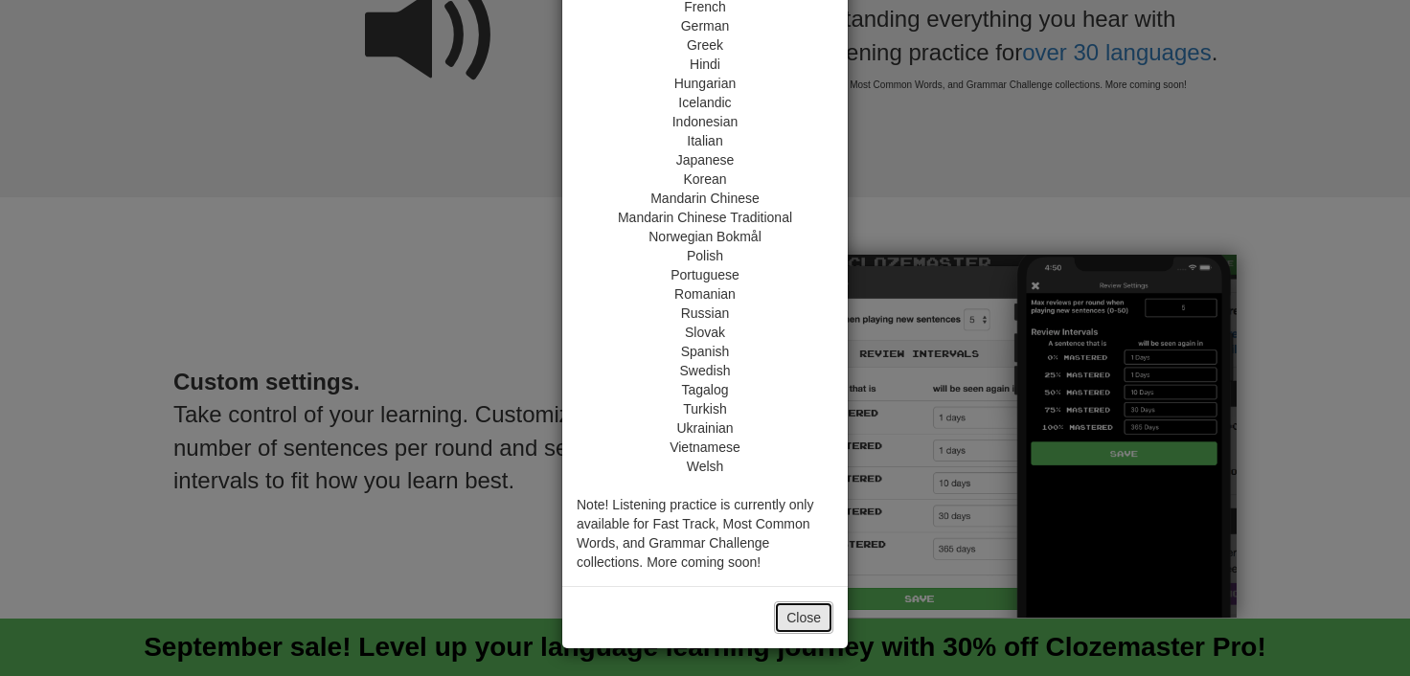
click at [795, 615] on button "Close" at bounding box center [803, 618] width 59 height 33
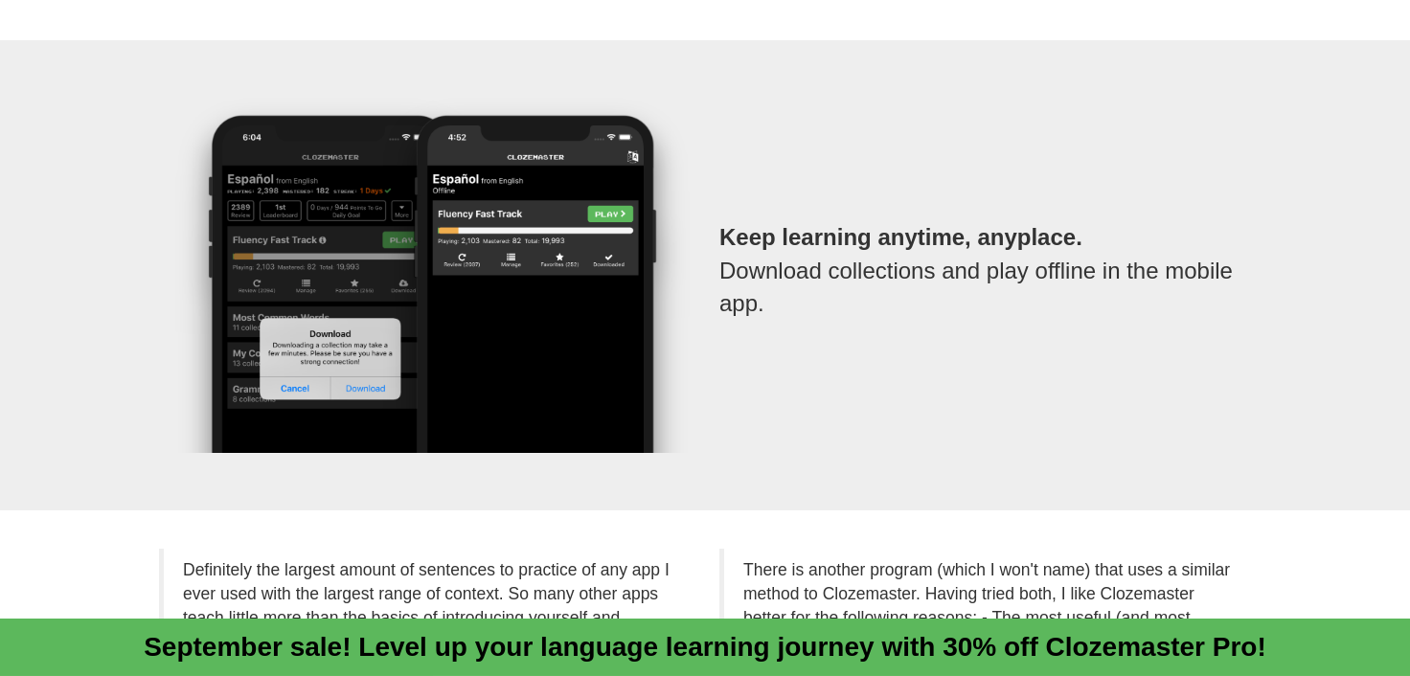
scroll to position [3384, 0]
